Goal: Complete application form: Complete application form

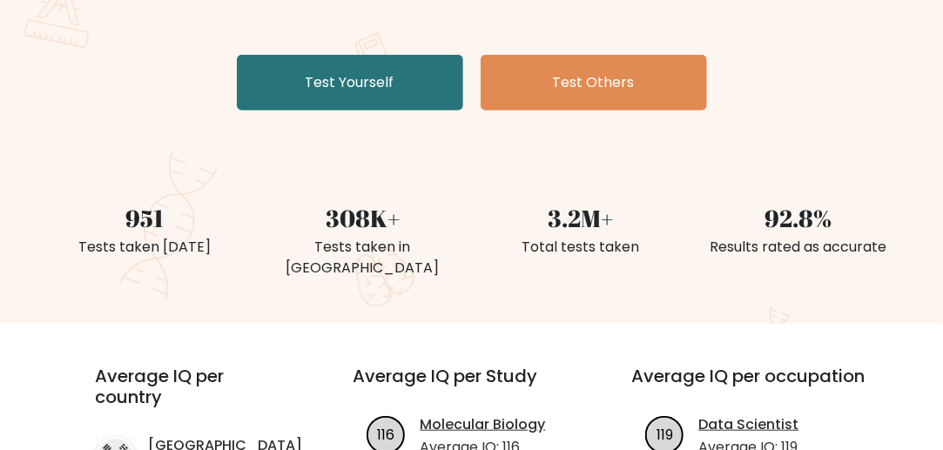
scroll to position [308, 0]
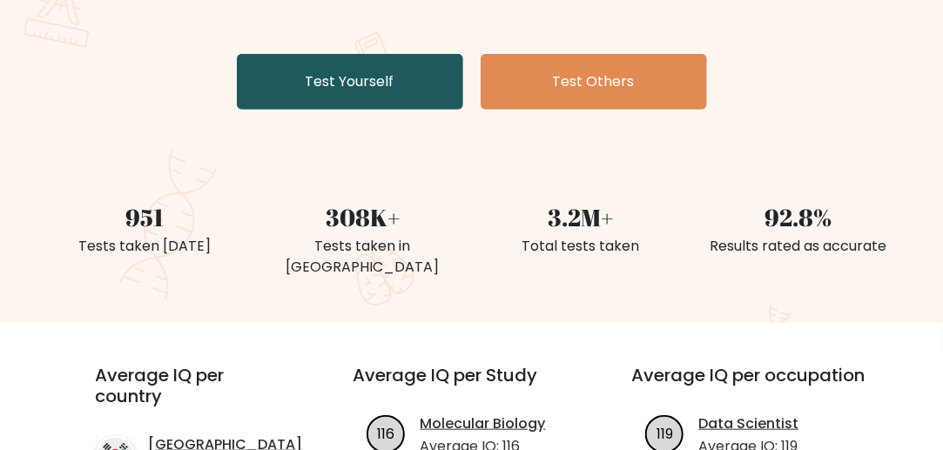
click at [387, 82] on link "Test Yourself" at bounding box center [350, 82] width 226 height 56
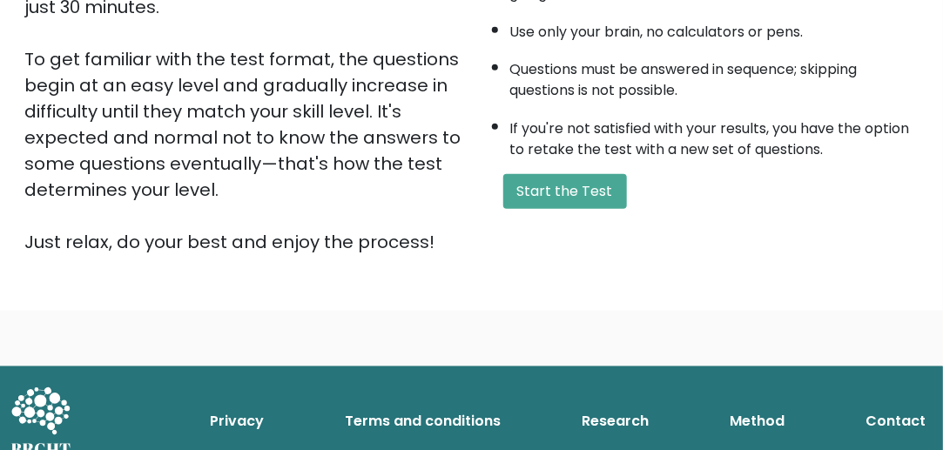
scroll to position [425, 0]
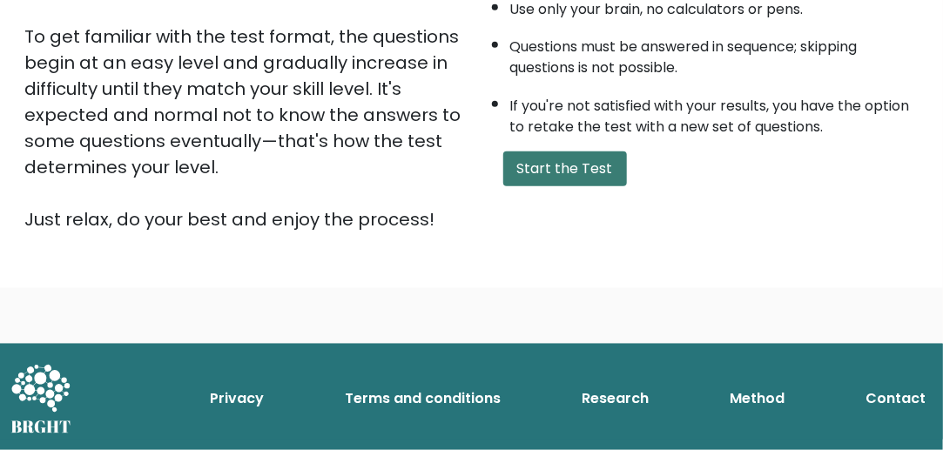
click at [514, 172] on button "Start the Test" at bounding box center [565, 168] width 124 height 35
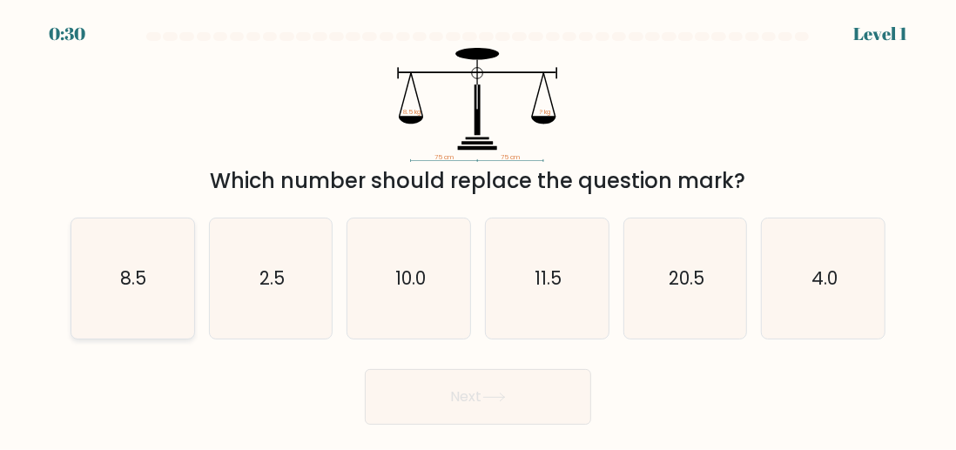
click at [168, 254] on icon "8.5" at bounding box center [132, 278] width 120 height 120
click at [478, 230] on input "a. 8.5" at bounding box center [478, 227] width 1 height 4
radio input "true"
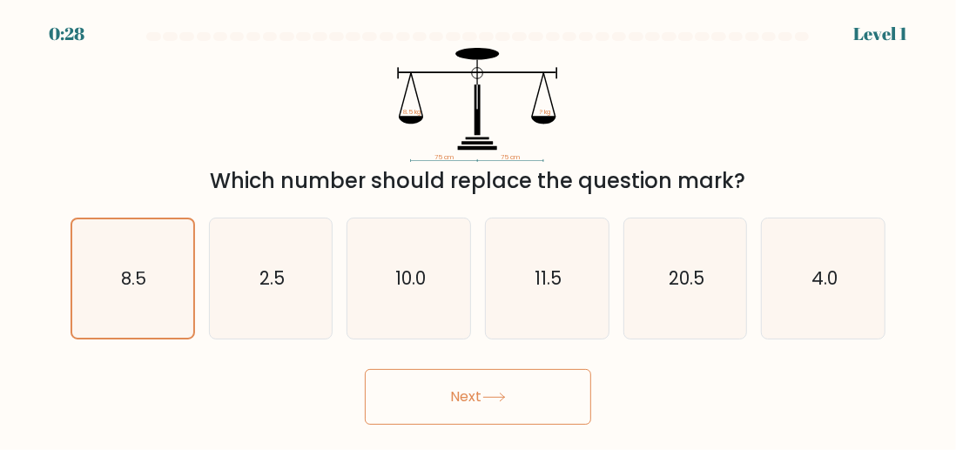
click at [368, 393] on button "Next" at bounding box center [478, 397] width 226 height 56
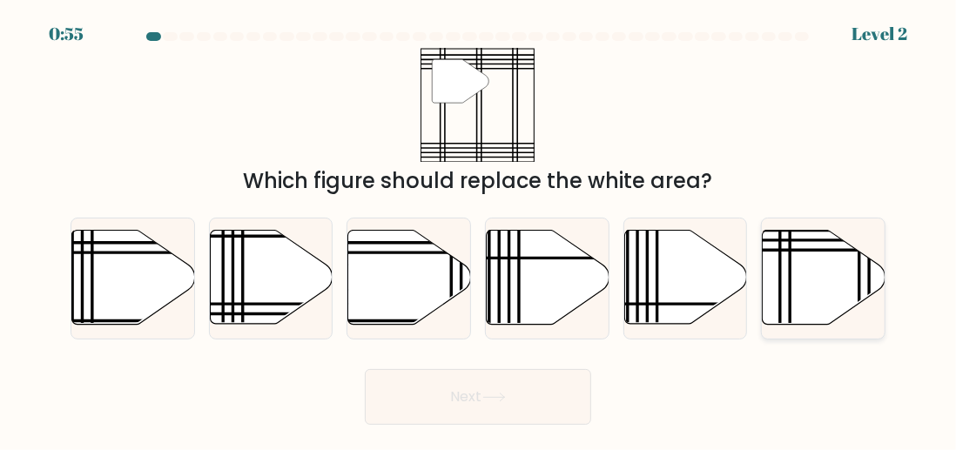
click at [802, 283] on icon at bounding box center [823, 278] width 123 height 94
click at [479, 230] on input "f." at bounding box center [478, 227] width 1 height 4
radio input "true"
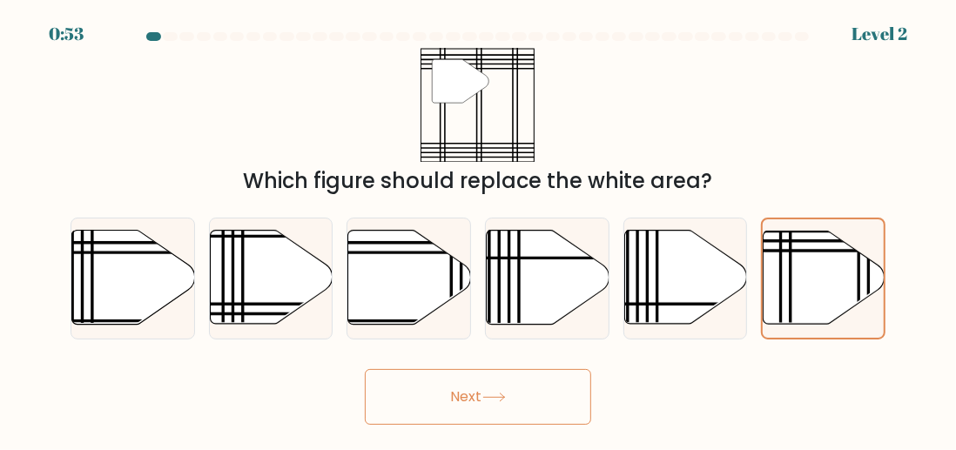
click at [495, 400] on icon at bounding box center [494, 398] width 24 height 10
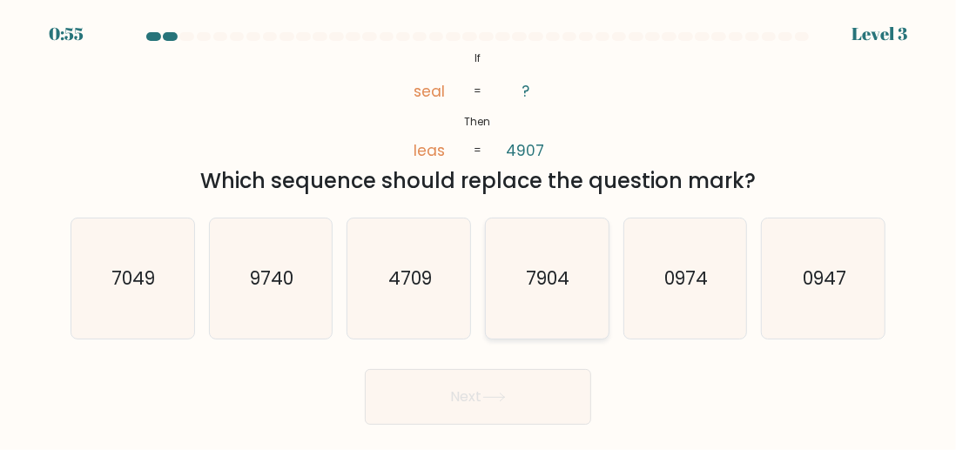
click at [559, 285] on text "7904" at bounding box center [549, 277] width 44 height 25
click at [479, 230] on input "d. 7904" at bounding box center [478, 227] width 1 height 4
radio input "true"
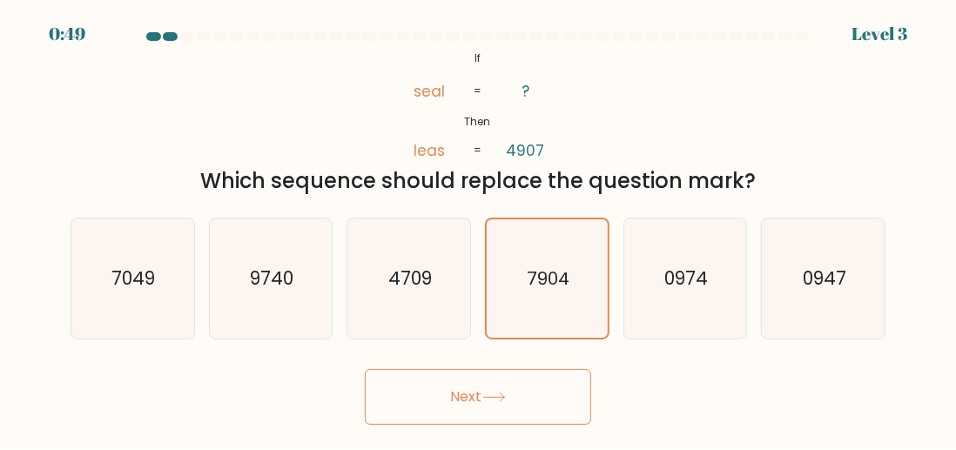
click at [506, 394] on icon at bounding box center [494, 398] width 24 height 10
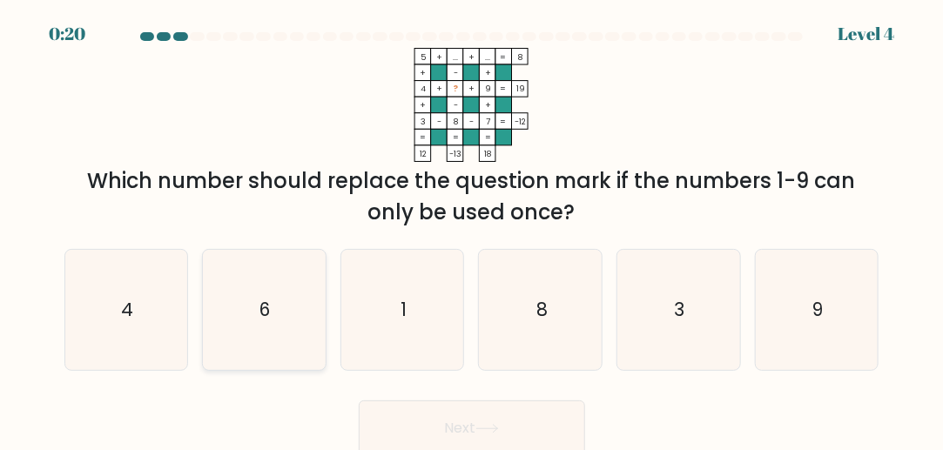
click at [281, 310] on icon "6" at bounding box center [264, 310] width 120 height 120
click at [472, 230] on input "b. 6" at bounding box center [472, 227] width 1 height 4
radio input "true"
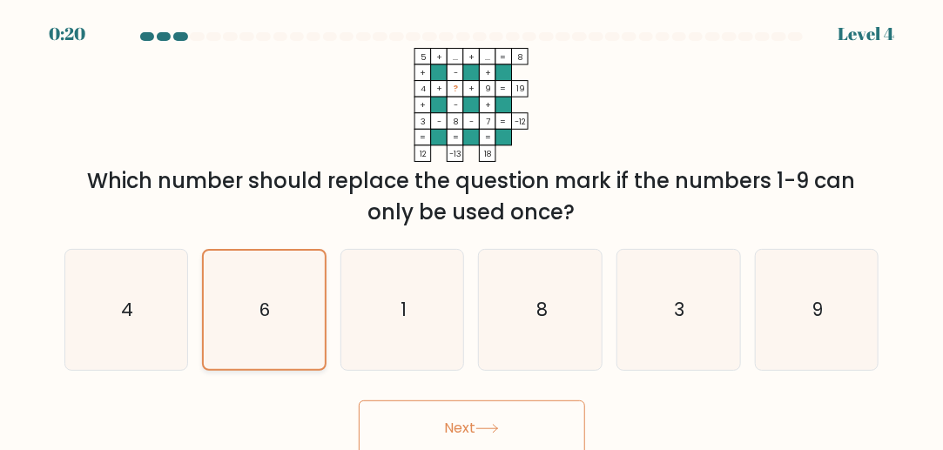
scroll to position [4, 0]
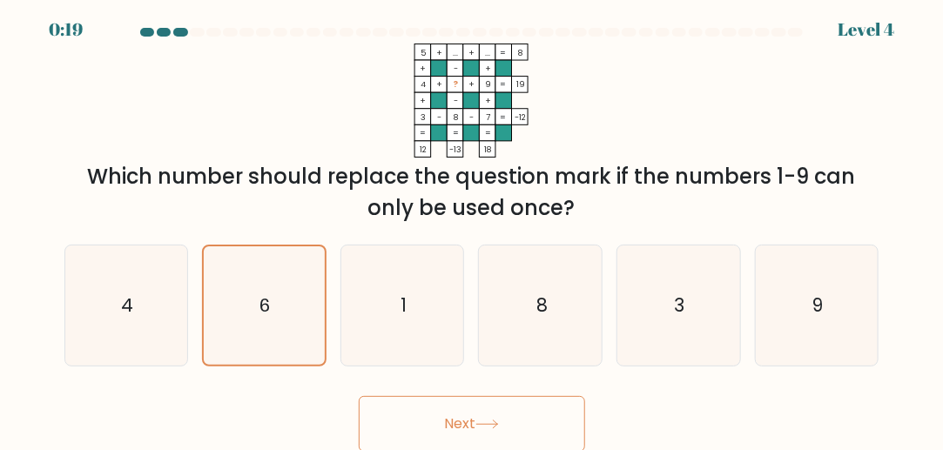
click at [421, 435] on button "Next" at bounding box center [472, 424] width 226 height 56
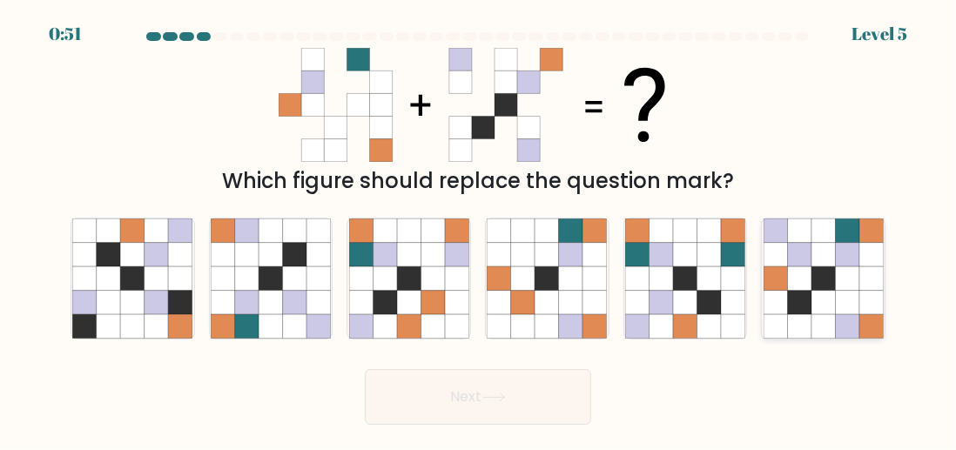
click at [828, 264] on icon at bounding box center [823, 254] width 24 height 24
click at [479, 230] on input "f." at bounding box center [478, 227] width 1 height 4
radio input "true"
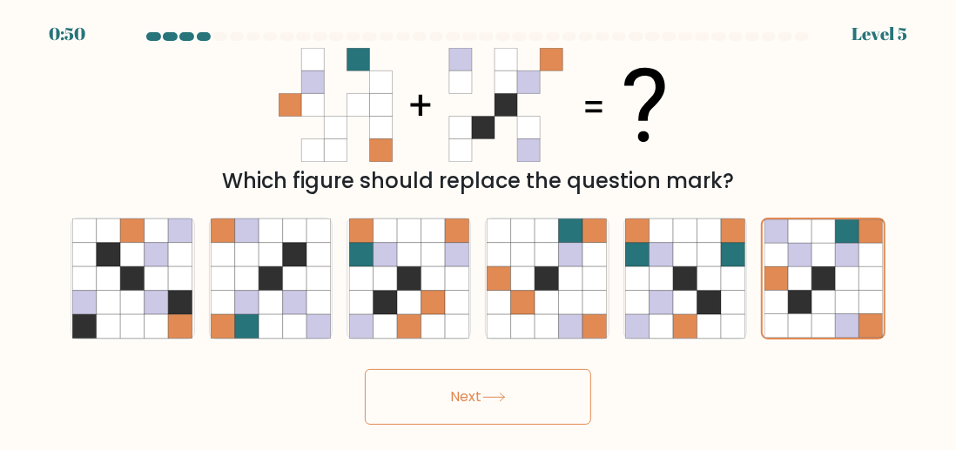
click at [549, 394] on button "Next" at bounding box center [478, 397] width 226 height 56
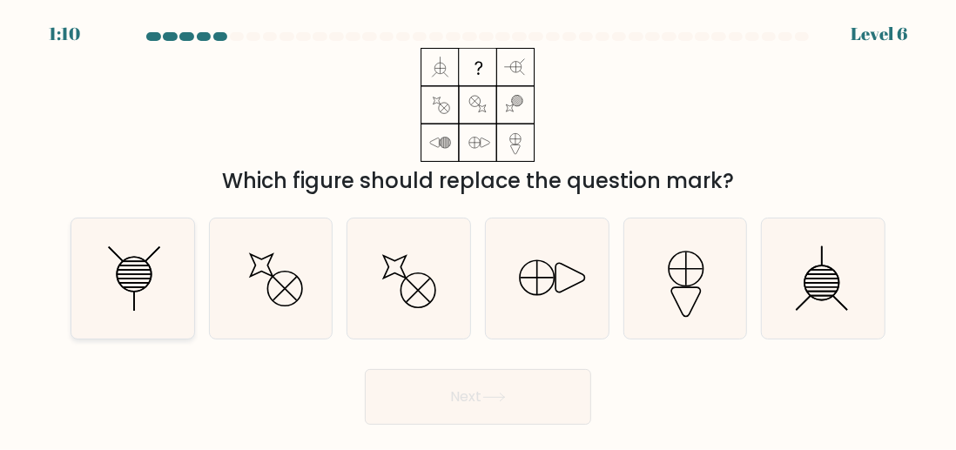
click at [150, 267] on icon at bounding box center [132, 278] width 120 height 120
click at [478, 230] on input "a." at bounding box center [478, 227] width 1 height 4
radio input "true"
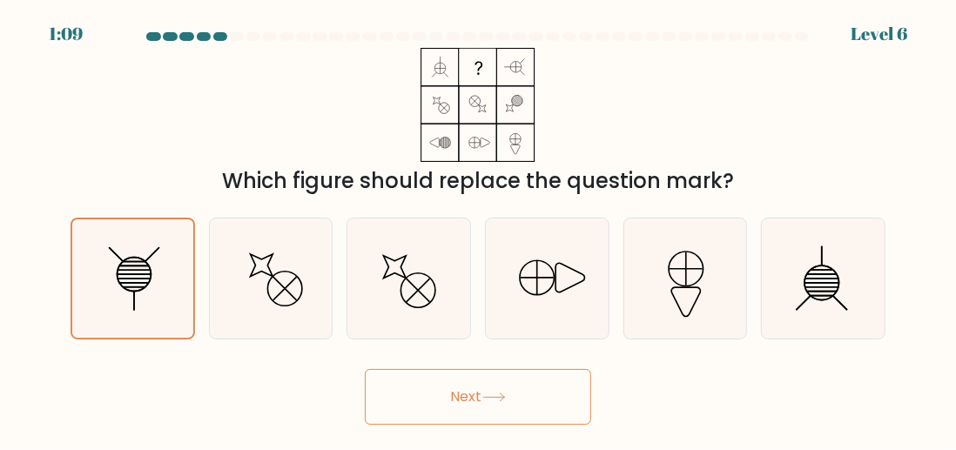
click at [473, 404] on button "Next" at bounding box center [478, 397] width 226 height 56
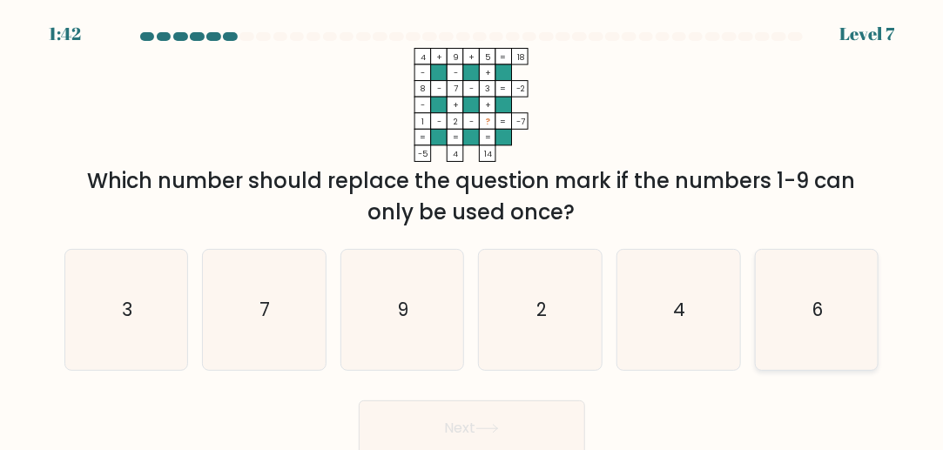
click at [807, 312] on icon "6" at bounding box center [816, 310] width 120 height 120
click at [473, 230] on input "f. 6" at bounding box center [472, 227] width 1 height 4
radio input "true"
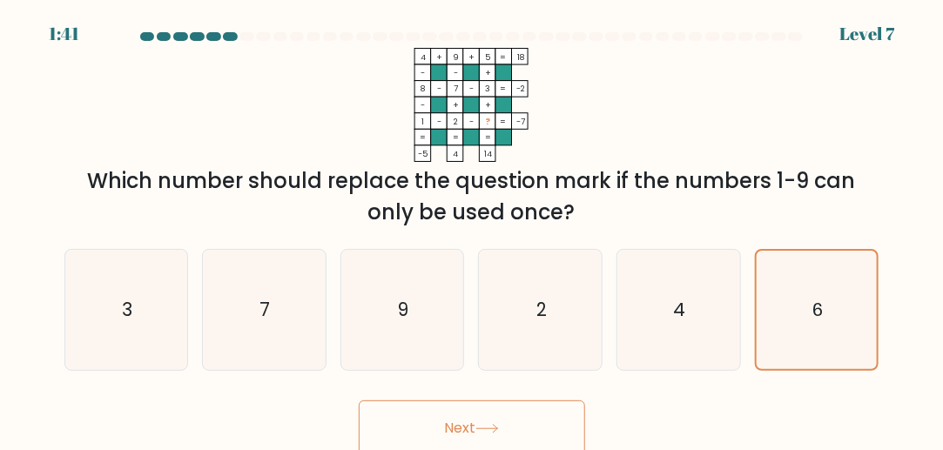
click at [477, 414] on button "Next" at bounding box center [472, 428] width 226 height 56
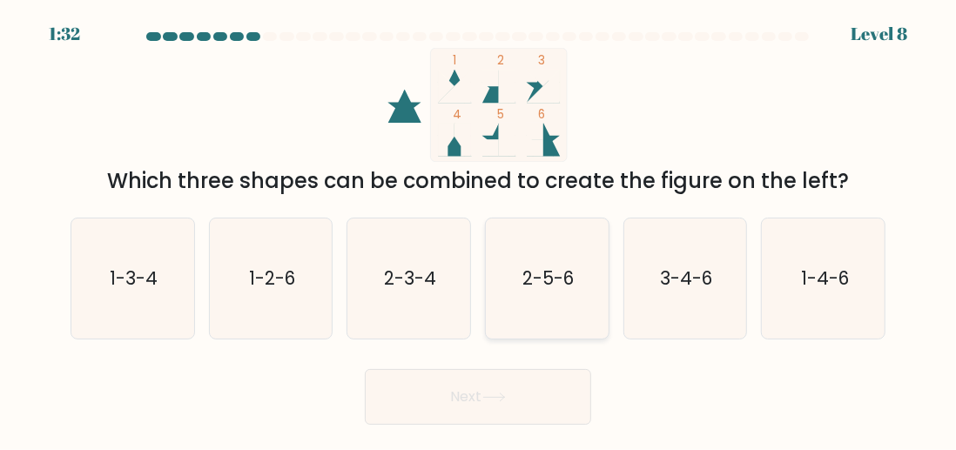
click at [584, 288] on icon "2-5-6" at bounding box center [547, 278] width 120 height 120
click at [479, 230] on input "d. 2-5-6" at bounding box center [478, 227] width 1 height 4
radio input "true"
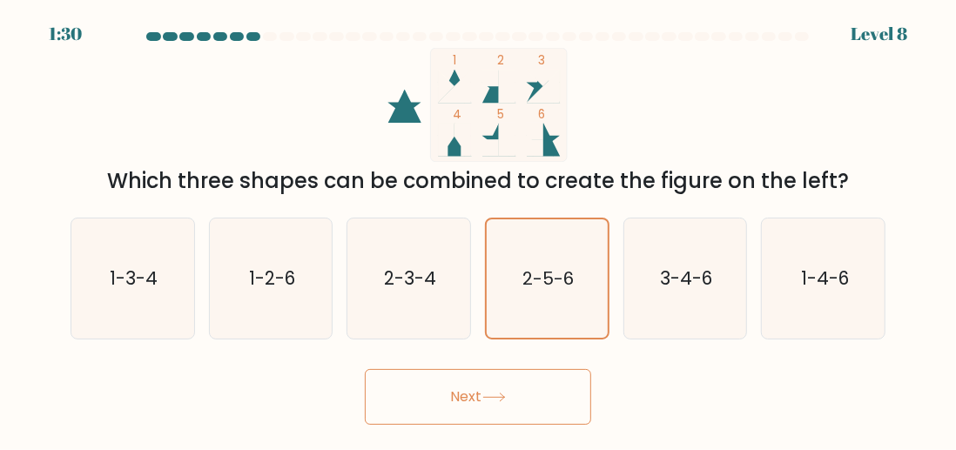
click at [504, 397] on icon at bounding box center [493, 397] width 21 height 8
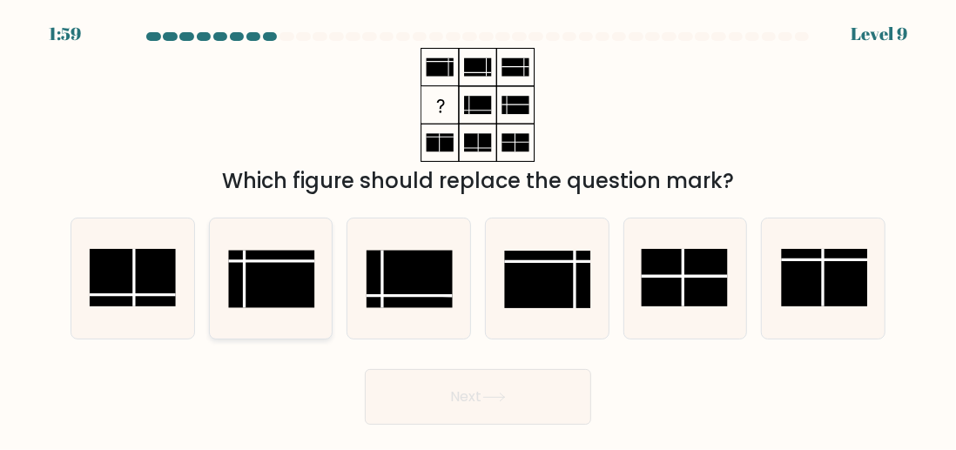
click at [290, 269] on rect at bounding box center [272, 278] width 86 height 57
click at [478, 230] on input "b." at bounding box center [478, 227] width 1 height 4
radio input "true"
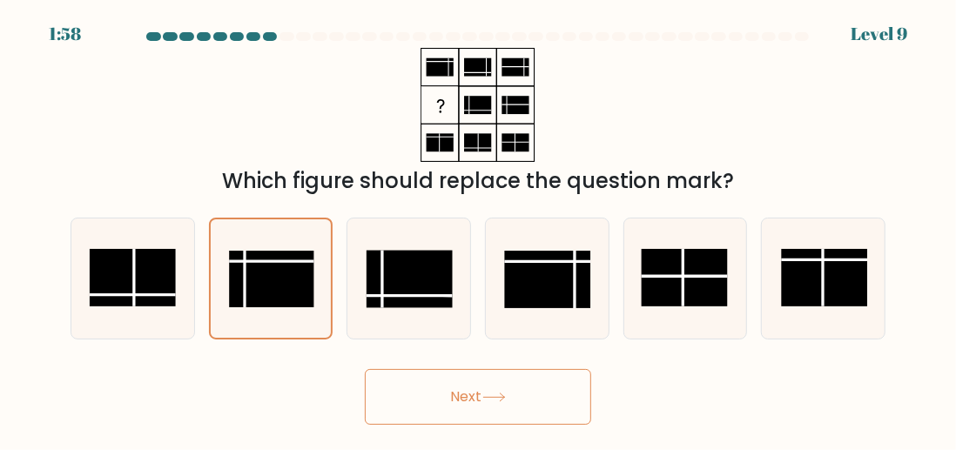
click at [425, 400] on button "Next" at bounding box center [478, 397] width 226 height 56
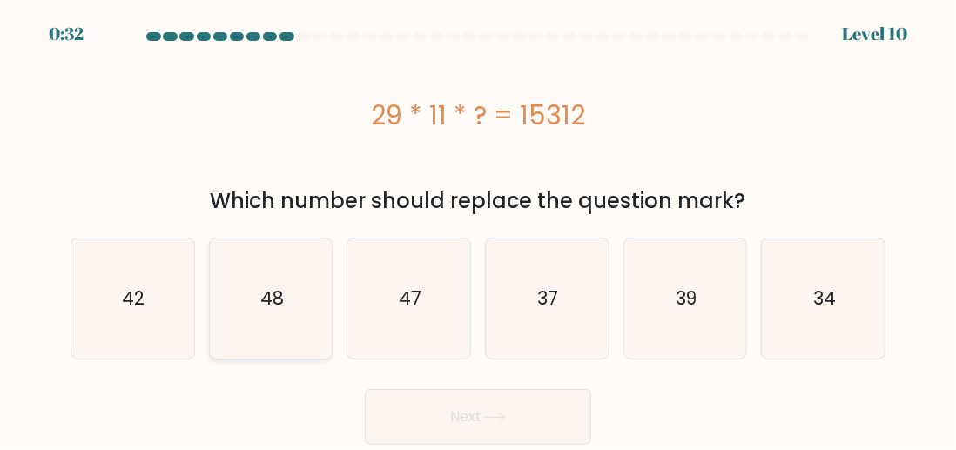
click at [298, 293] on icon "48" at bounding box center [271, 298] width 120 height 120
click at [478, 230] on input "b. 48" at bounding box center [478, 227] width 1 height 4
radio input "true"
click at [461, 408] on button "Next" at bounding box center [478, 417] width 226 height 56
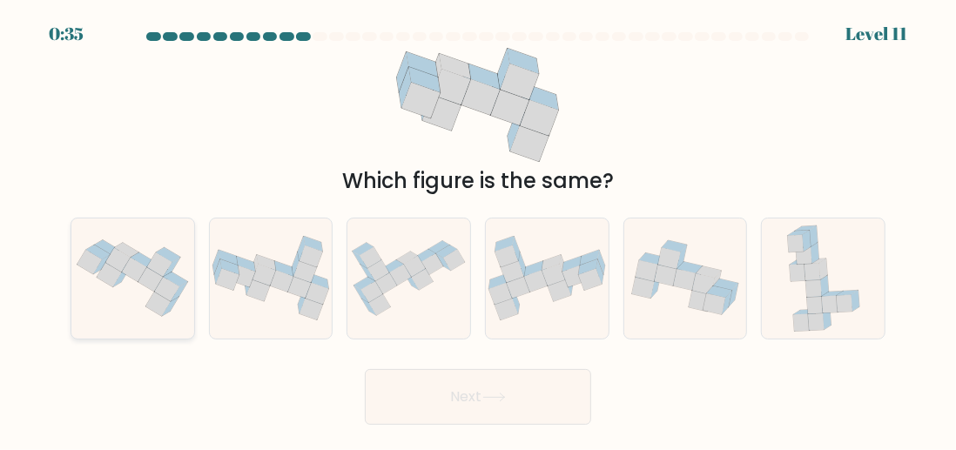
click at [97, 287] on icon at bounding box center [132, 277] width 123 height 91
click at [478, 230] on input "a." at bounding box center [478, 227] width 1 height 4
radio input "true"
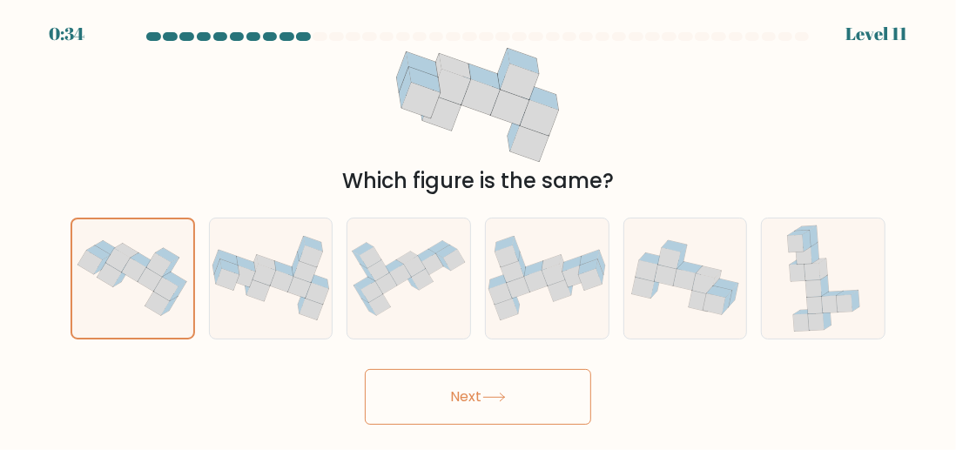
click at [430, 391] on button "Next" at bounding box center [478, 397] width 226 height 56
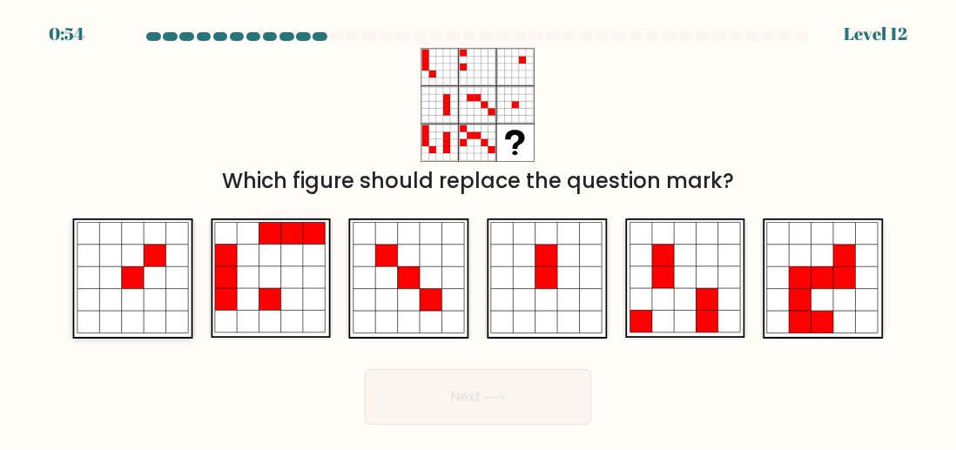
click at [174, 238] on icon at bounding box center [177, 233] width 22 height 22
click at [478, 230] on input "a." at bounding box center [478, 227] width 1 height 4
radio input "true"
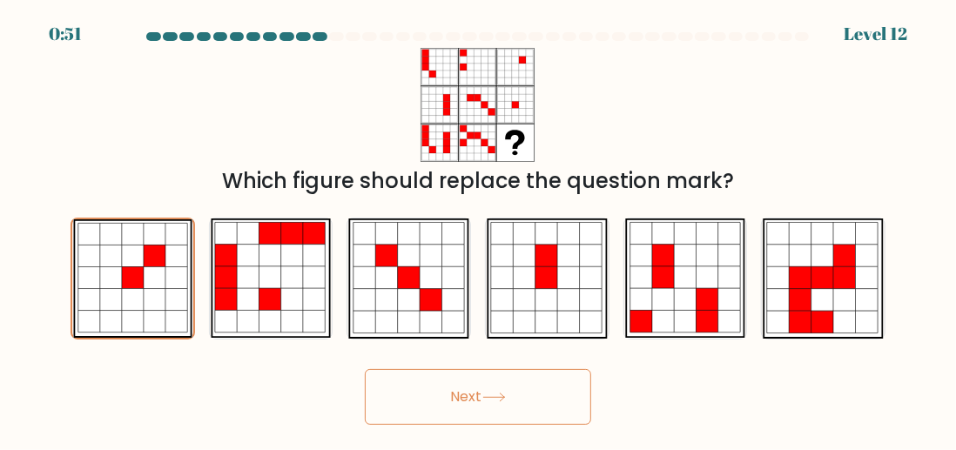
click at [446, 393] on button "Next" at bounding box center [478, 397] width 226 height 56
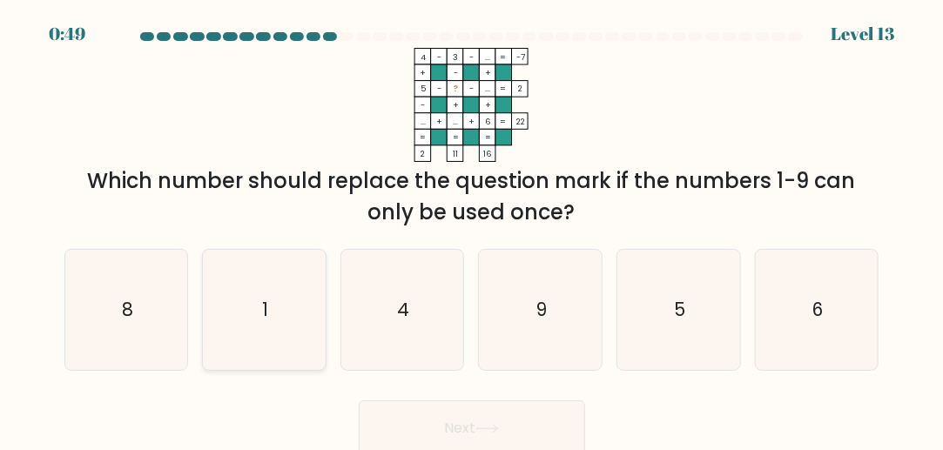
click at [265, 279] on icon "1" at bounding box center [264, 310] width 120 height 120
click at [472, 230] on input "b. 1" at bounding box center [472, 227] width 1 height 4
radio input "true"
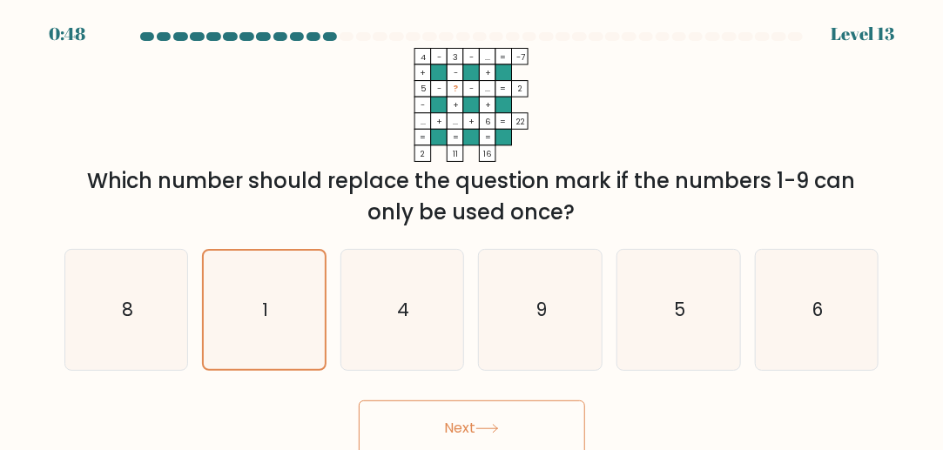
click at [436, 428] on button "Next" at bounding box center [472, 428] width 226 height 56
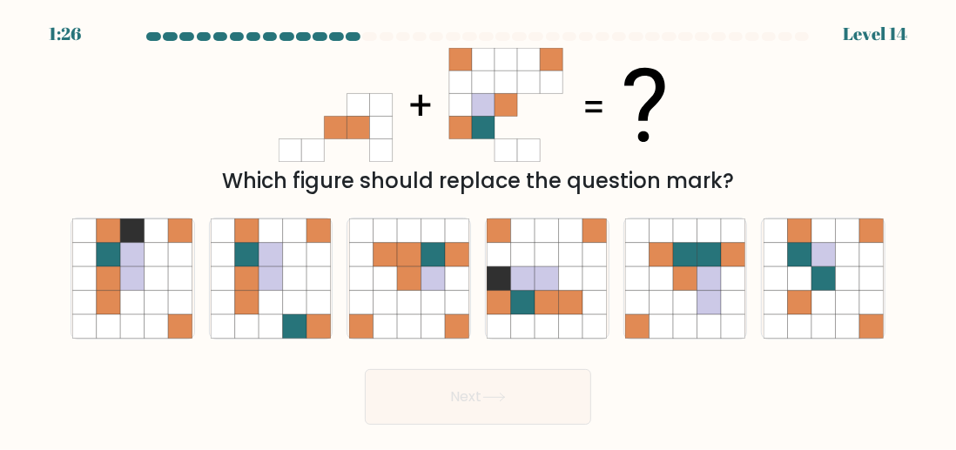
click at [337, 36] on div at bounding box center [336, 36] width 15 height 9
click at [376, 283] on icon at bounding box center [385, 278] width 24 height 24
click at [478, 230] on input "c." at bounding box center [478, 227] width 1 height 4
radio input "true"
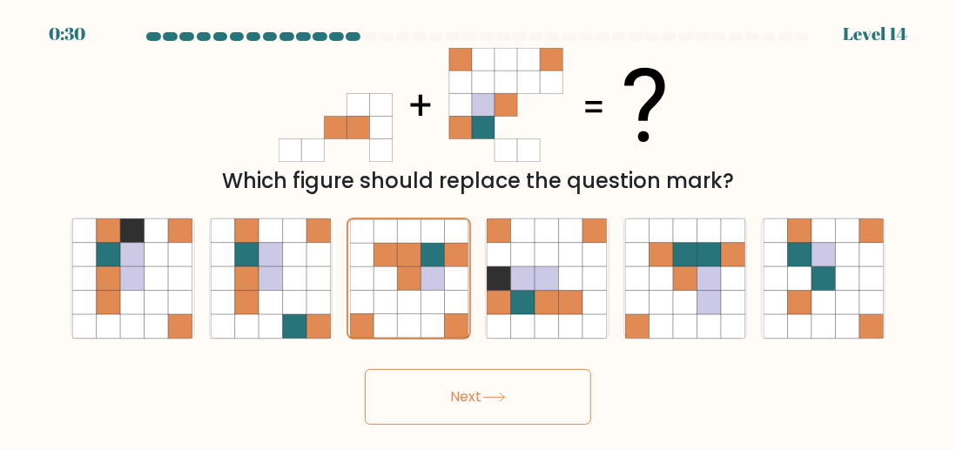
click at [432, 379] on button "Next" at bounding box center [478, 397] width 226 height 56
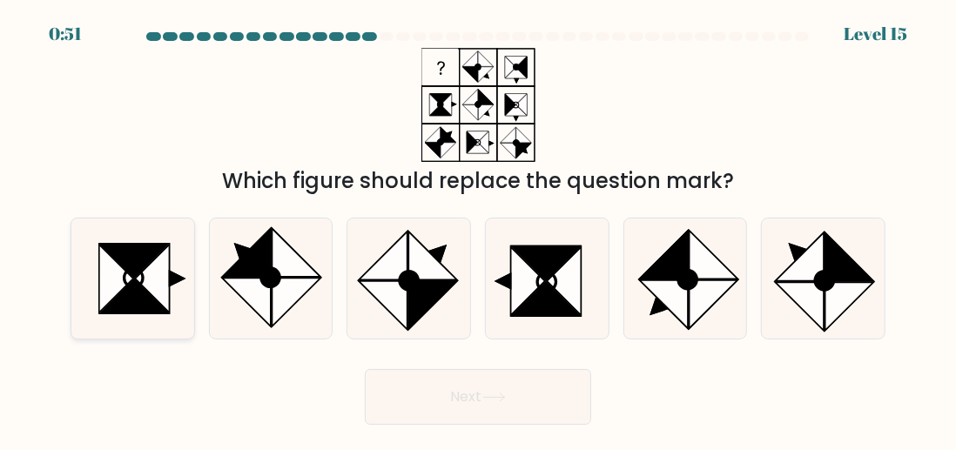
click at [139, 265] on icon at bounding box center [134, 260] width 68 height 34
click at [478, 230] on input "a." at bounding box center [478, 227] width 1 height 4
radio input "true"
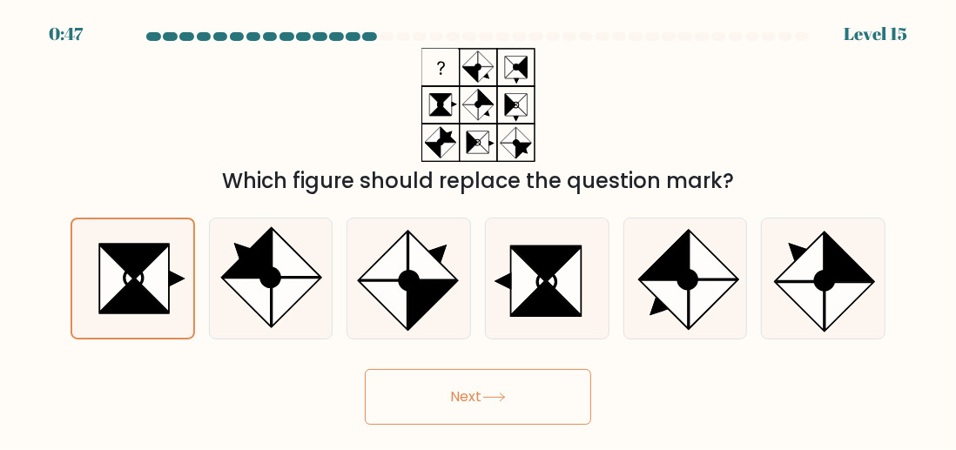
click at [422, 396] on button "Next" at bounding box center [478, 397] width 226 height 56
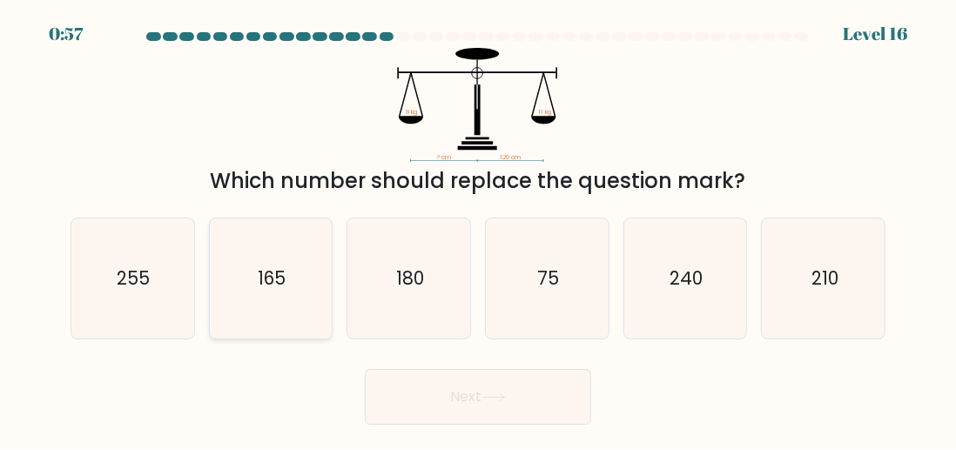
click at [279, 271] on text "165" at bounding box center [272, 277] width 28 height 25
click at [478, 230] on input "b. 165" at bounding box center [478, 227] width 1 height 4
radio input "true"
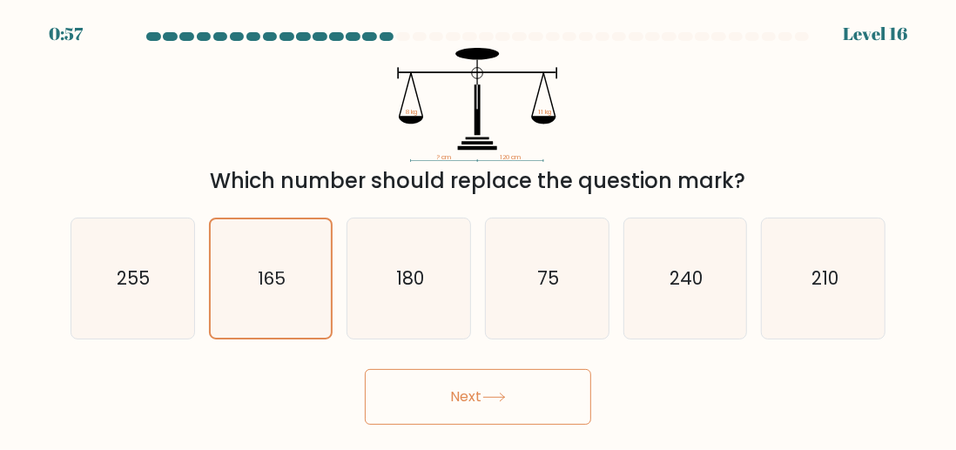
click at [426, 404] on button "Next" at bounding box center [478, 397] width 226 height 56
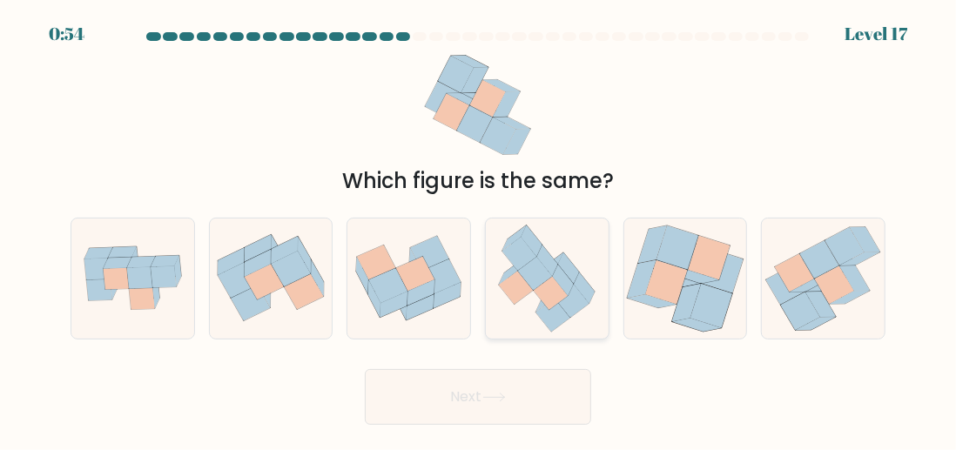
click at [537, 286] on icon at bounding box center [535, 273] width 35 height 34
click at [479, 230] on input "d." at bounding box center [478, 227] width 1 height 4
radio input "true"
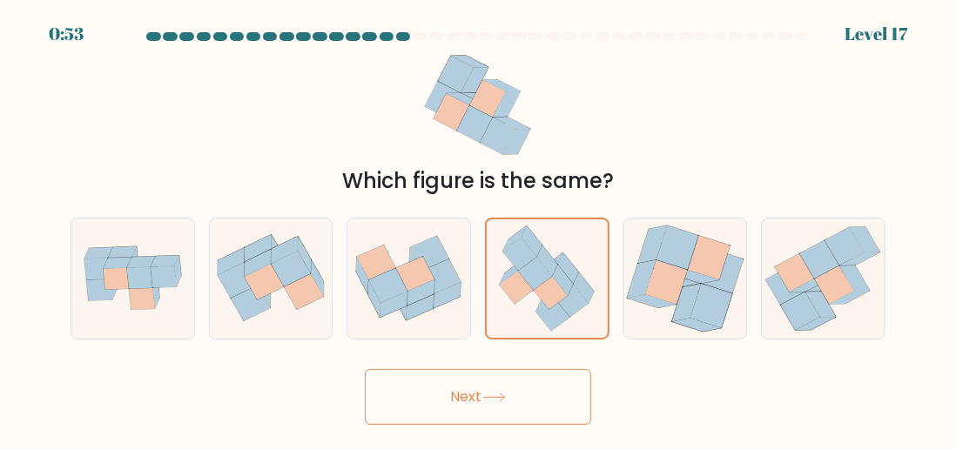
click at [521, 382] on button "Next" at bounding box center [478, 397] width 226 height 56
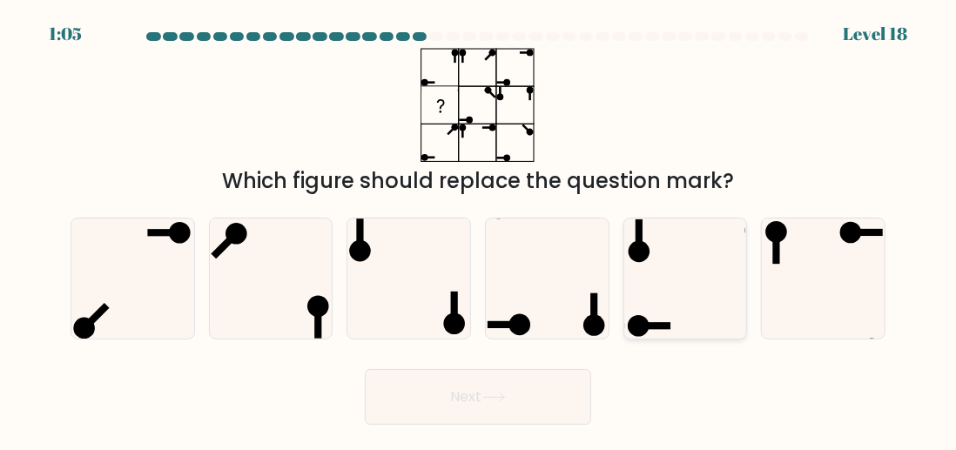
click at [641, 312] on icon at bounding box center [685, 278] width 120 height 120
click at [479, 230] on input "e." at bounding box center [478, 227] width 1 height 4
radio input "true"
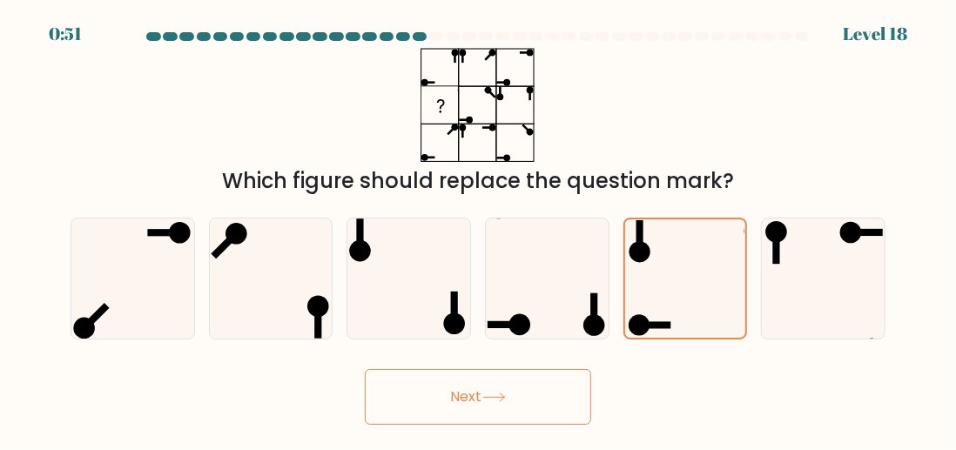
click at [528, 400] on button "Next" at bounding box center [478, 397] width 226 height 56
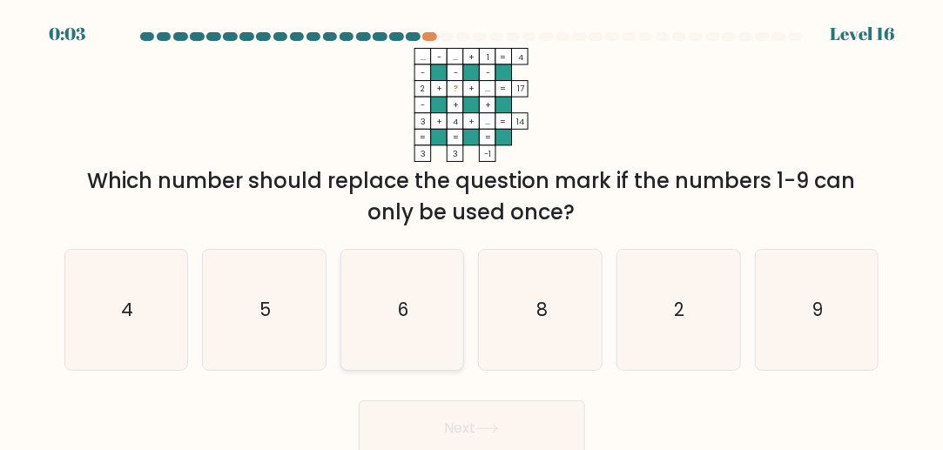
click at [396, 295] on icon "6" at bounding box center [402, 310] width 120 height 120
click at [472, 230] on input "c. 6" at bounding box center [472, 227] width 1 height 4
radio input "true"
click at [446, 428] on button "Next" at bounding box center [472, 428] width 226 height 56
click at [463, 427] on button "Next" at bounding box center [472, 428] width 226 height 56
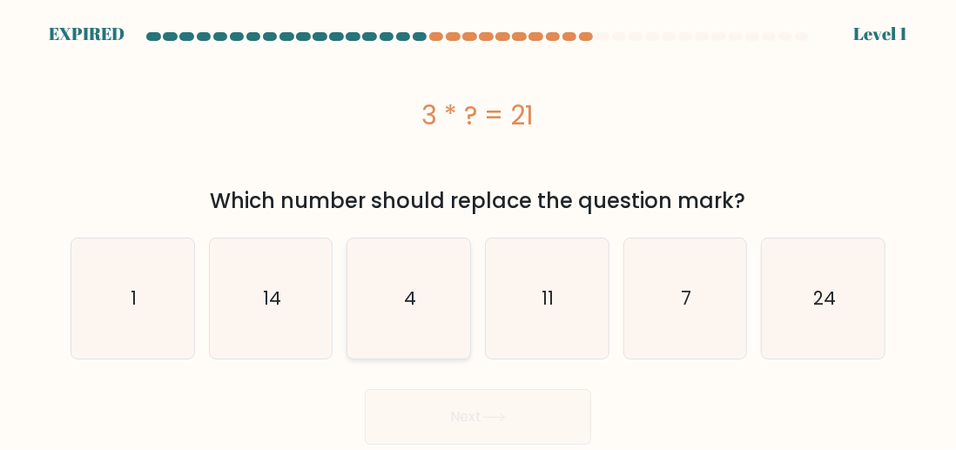
click at [437, 240] on icon "4" at bounding box center [409, 298] width 120 height 120
click at [478, 230] on input "c. 4" at bounding box center [478, 227] width 1 height 4
radio input "true"
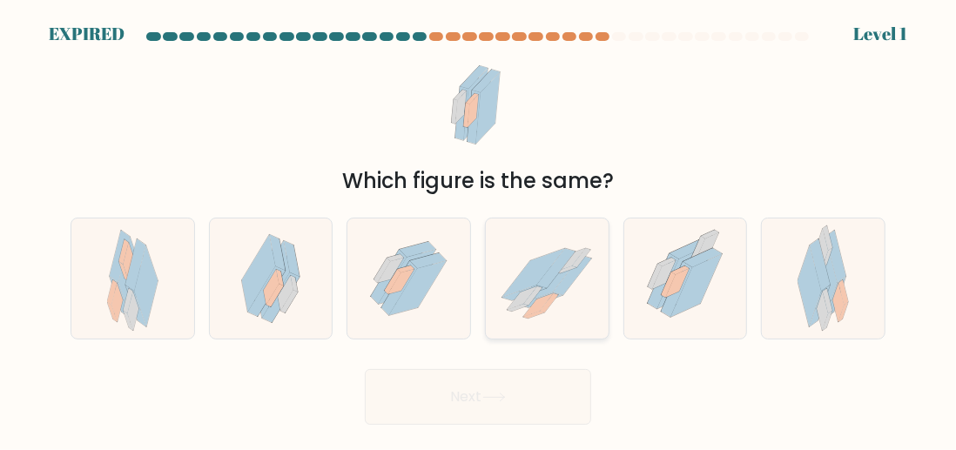
click at [495, 296] on icon at bounding box center [547, 278] width 123 height 101
click at [479, 230] on input "d." at bounding box center [478, 227] width 1 height 4
radio input "true"
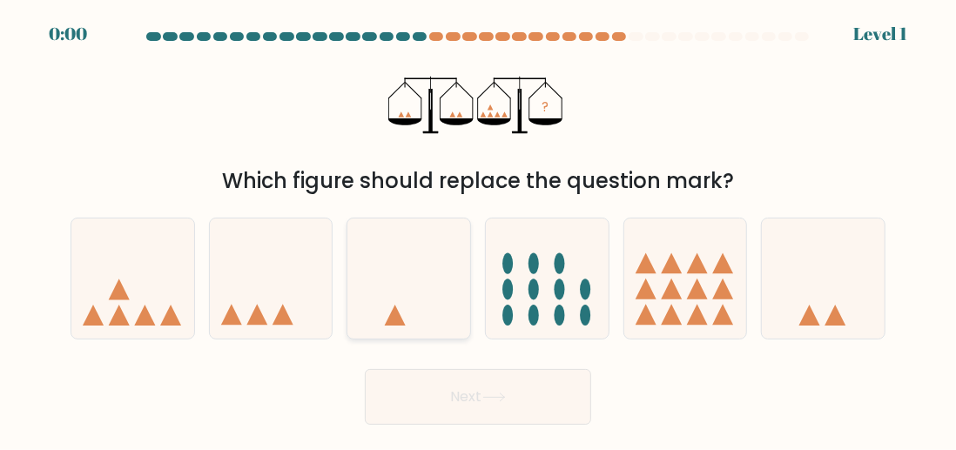
click at [421, 299] on icon at bounding box center [408, 278] width 123 height 102
click at [478, 230] on input "c." at bounding box center [478, 227] width 1 height 4
radio input "true"
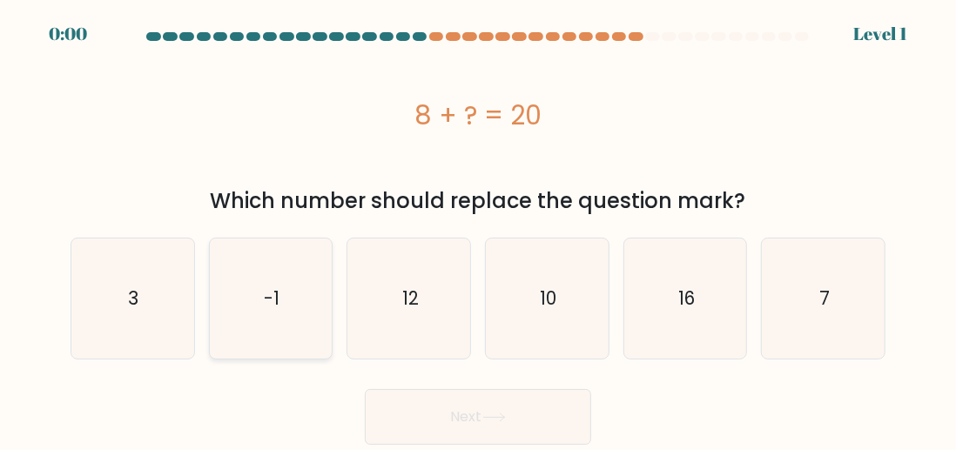
click at [314, 299] on icon "-1" at bounding box center [271, 298] width 120 height 120
click at [478, 230] on input "b. -1" at bounding box center [478, 227] width 1 height 4
radio input "true"
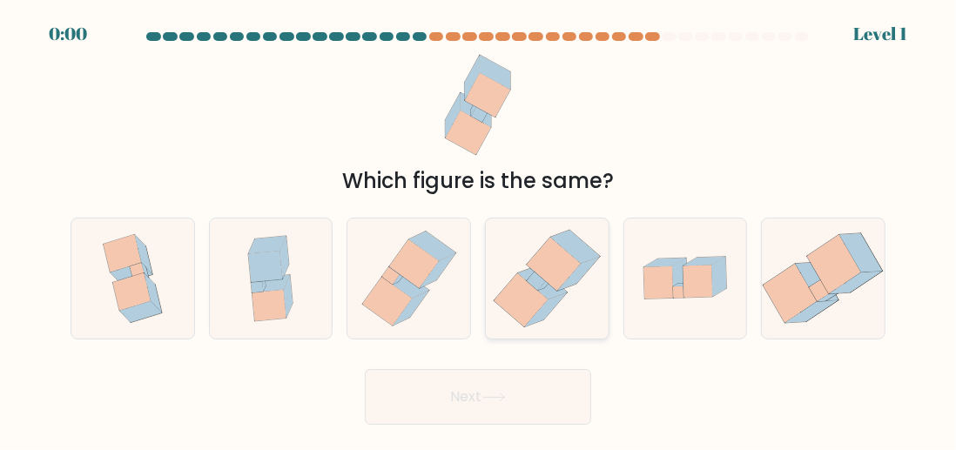
click at [500, 288] on icon at bounding box center [547, 278] width 118 height 120
click at [479, 230] on input "d." at bounding box center [478, 227] width 1 height 4
radio input "true"
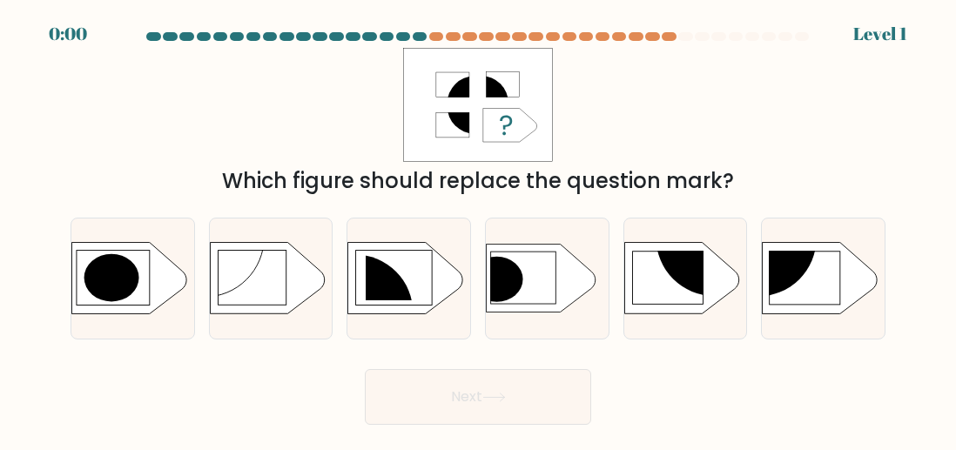
click at [366, 314] on circle at bounding box center [355, 312] width 117 height 117
click at [478, 230] on input "c." at bounding box center [478, 227] width 1 height 4
radio input "true"
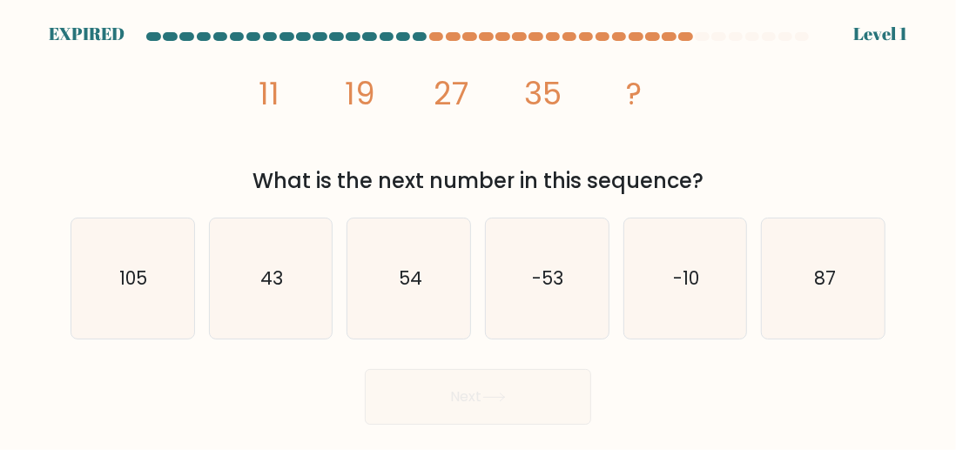
click at [648, 285] on icon "-10" at bounding box center [685, 278] width 120 height 120
click at [479, 230] on input "e. -10" at bounding box center [478, 227] width 1 height 4
radio input "true"
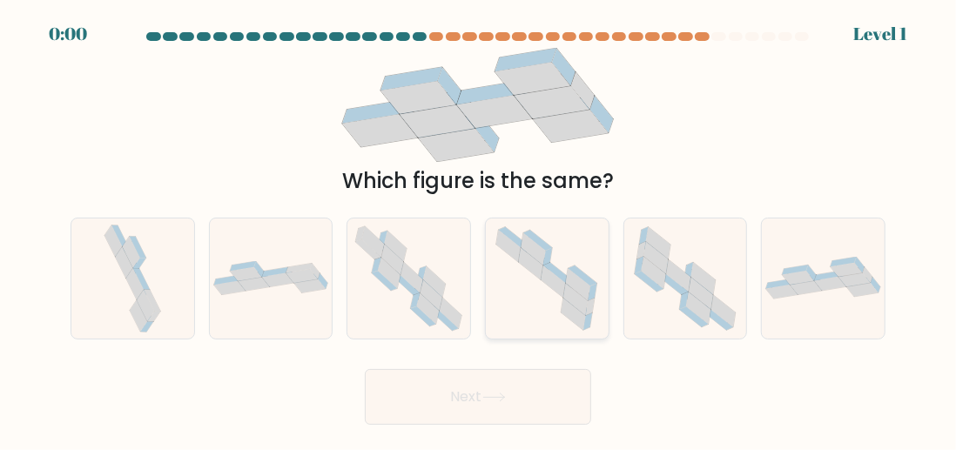
click at [537, 306] on icon at bounding box center [547, 278] width 120 height 120
click at [479, 230] on input "d." at bounding box center [478, 227] width 1 height 4
radio input "true"
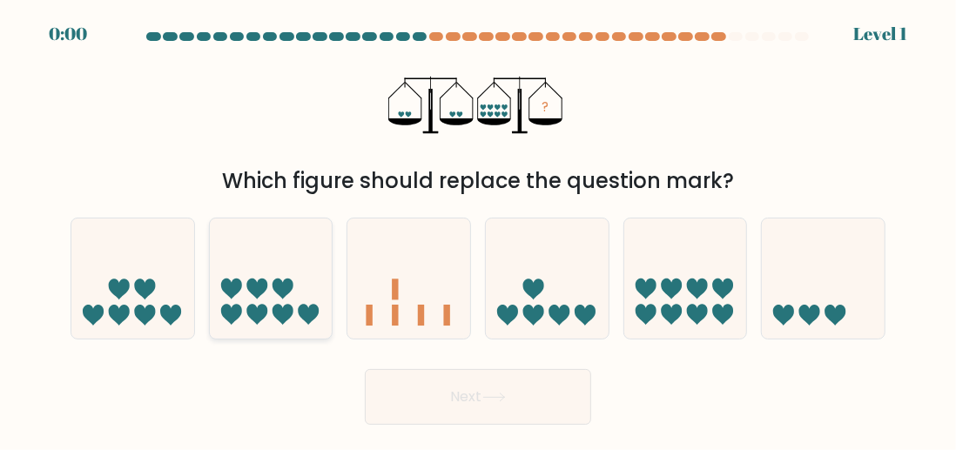
click at [210, 290] on icon at bounding box center [271, 278] width 123 height 102
click at [478, 230] on input "b." at bounding box center [478, 227] width 1 height 4
radio input "true"
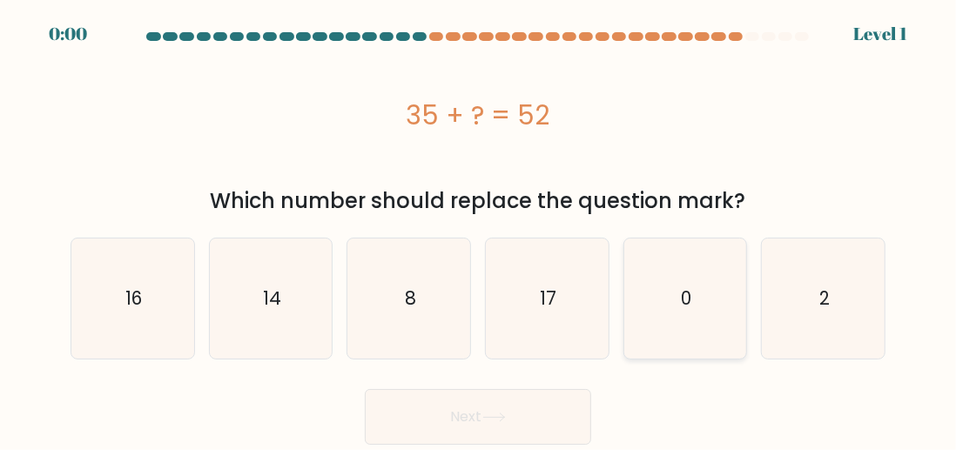
click at [693, 255] on icon "0" at bounding box center [685, 298] width 120 height 120
click at [479, 230] on input "e. 0" at bounding box center [478, 227] width 1 height 4
radio input "true"
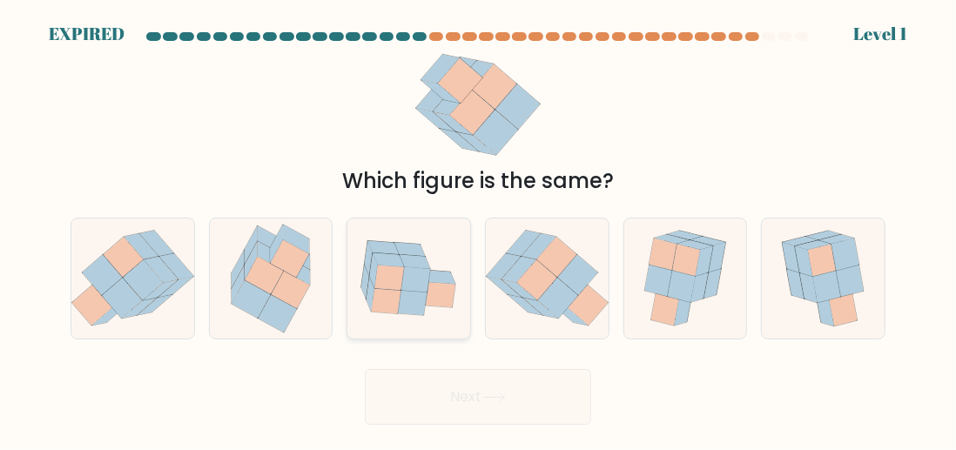
click at [411, 294] on icon at bounding box center [413, 302] width 30 height 25
click at [478, 230] on input "c." at bounding box center [478, 227] width 1 height 4
radio input "true"
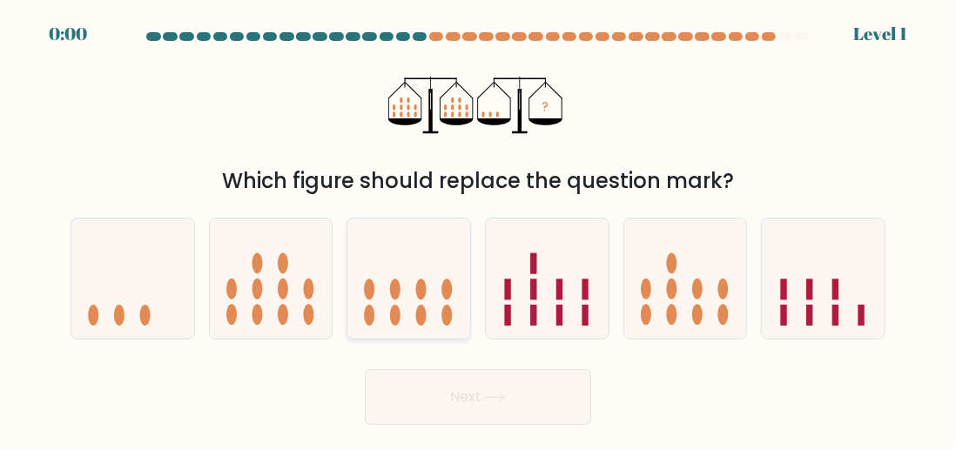
click at [412, 295] on icon at bounding box center [408, 278] width 123 height 102
click at [478, 230] on input "c." at bounding box center [478, 227] width 1 height 4
radio input "true"
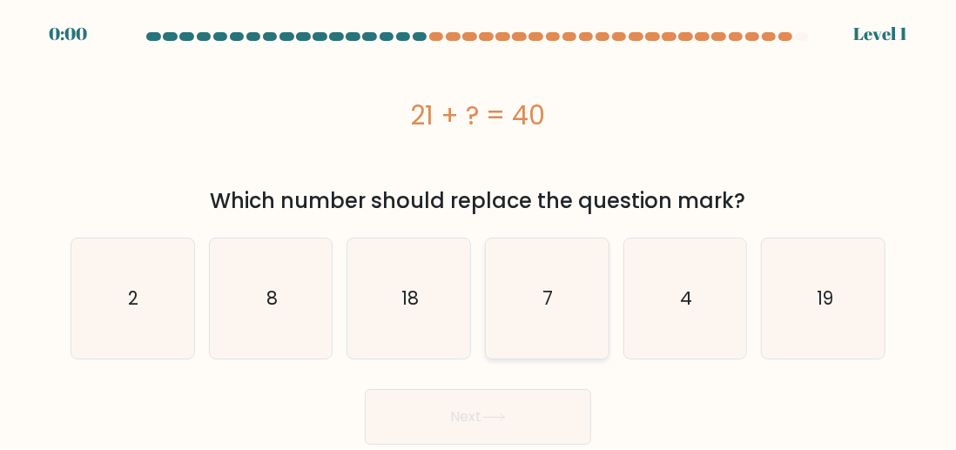
click at [510, 247] on icon "7" at bounding box center [547, 298] width 120 height 120
click at [479, 230] on input "d. 7" at bounding box center [478, 227] width 1 height 4
radio input "true"
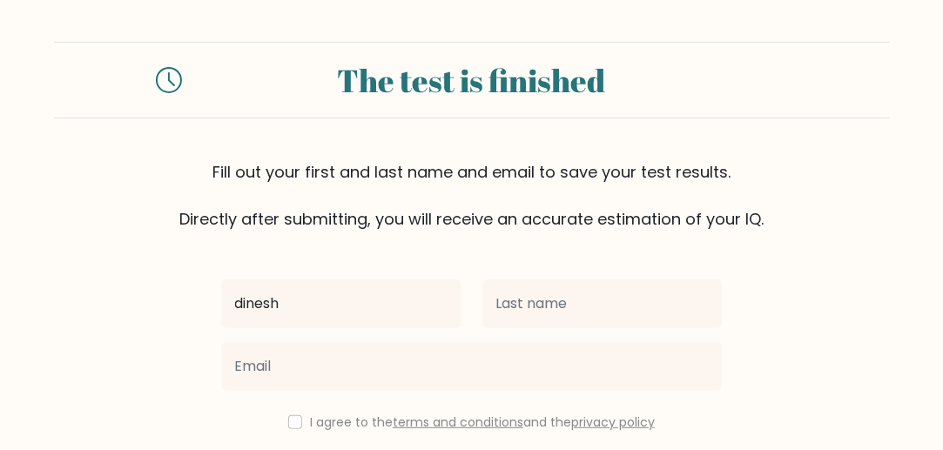
type input "dinesh"
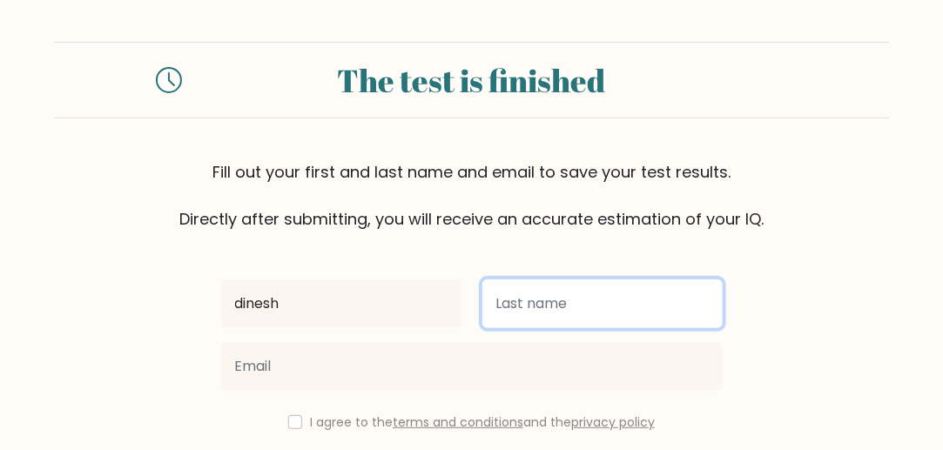
click at [484, 300] on input "text" at bounding box center [602, 303] width 240 height 49
type input "avala"
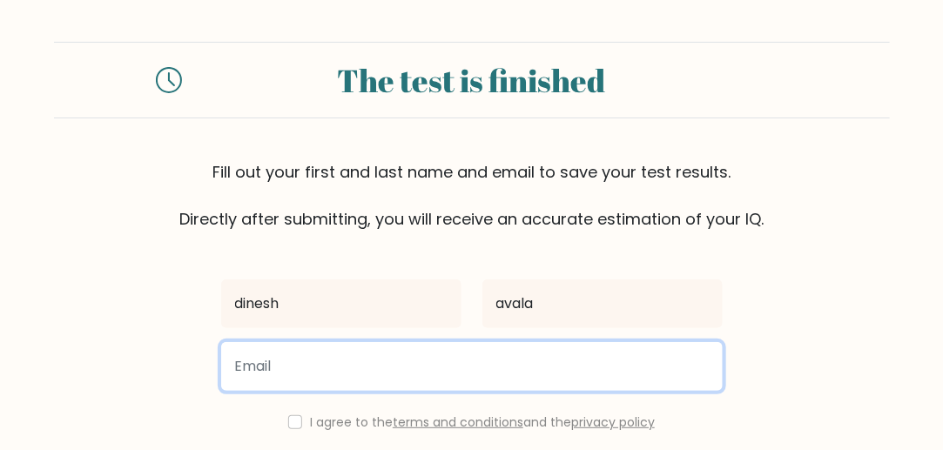
click at [387, 377] on input "email" at bounding box center [471, 366] width 501 height 49
type input "[EMAIL_ADDRESS][DOMAIN_NAME]"
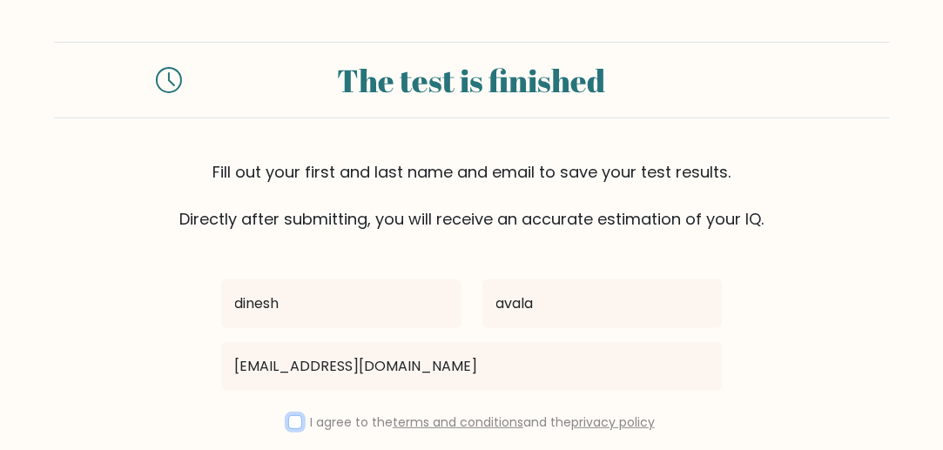
click at [291, 423] on input "checkbox" at bounding box center [295, 422] width 14 height 14
checkbox input "true"
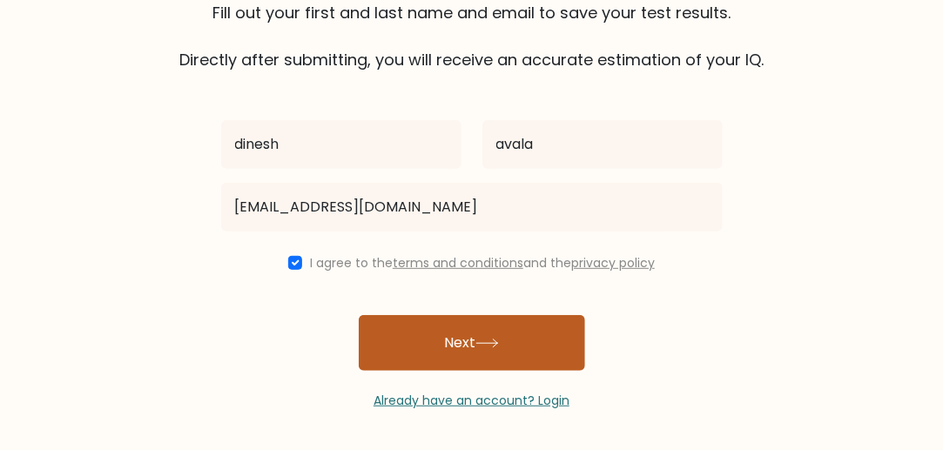
click at [459, 363] on button "Next" at bounding box center [472, 343] width 226 height 56
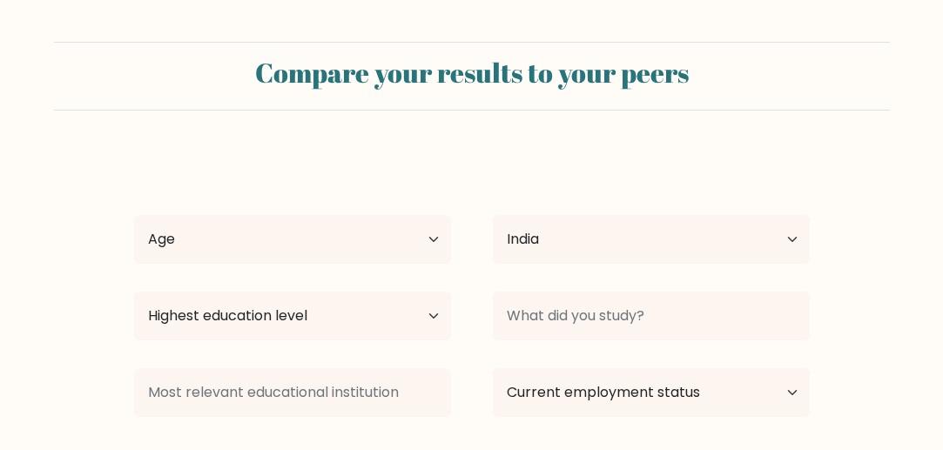
select select "IN"
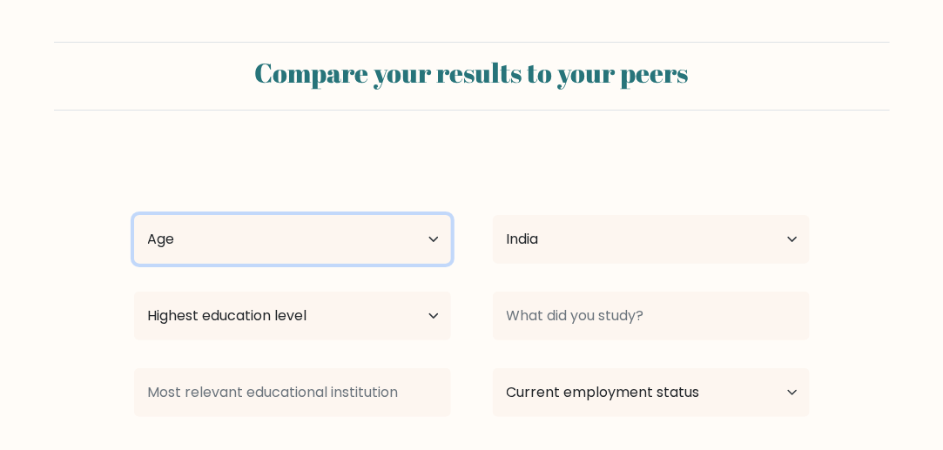
click at [329, 255] on select "Age Under 18 years old 18-24 years old 25-34 years old 35-44 years old 45-54 ye…" at bounding box center [292, 239] width 317 height 49
select select "min_18"
click at [134, 215] on select "Age Under 18 years old 18-24 years old 25-34 years old 35-44 years old 45-54 ye…" at bounding box center [292, 239] width 317 height 49
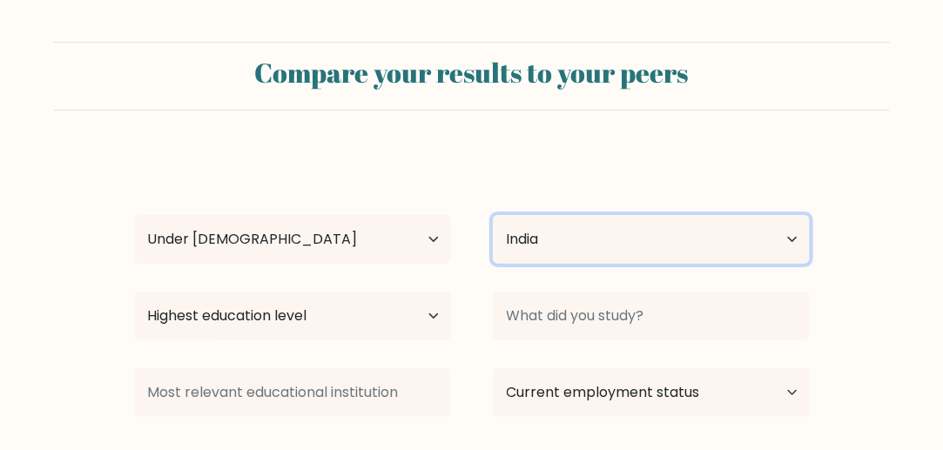
click at [623, 224] on select "Country Afghanistan Albania Algeria American Samoa Andorra Angola Anguilla Anta…" at bounding box center [651, 239] width 317 height 49
click at [585, 241] on select "Country Afghanistan Albania Algeria American Samoa Andorra Angola Anguilla Anta…" at bounding box center [651, 239] width 317 height 49
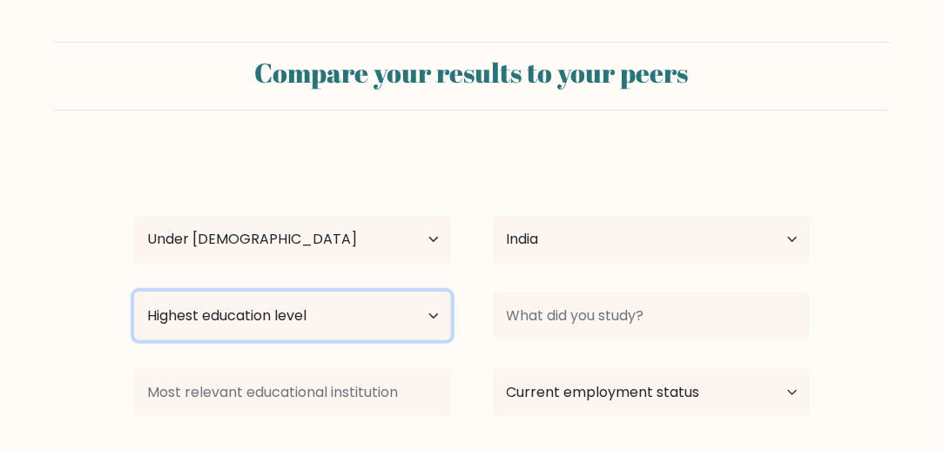
click at [349, 318] on select "Highest education level No schooling Primary Lower Secondary Upper Secondary Oc…" at bounding box center [292, 316] width 317 height 49
select select "primary"
click at [134, 292] on select "Highest education level No schooling Primary Lower Secondary Upper Secondary Oc…" at bounding box center [292, 316] width 317 height 49
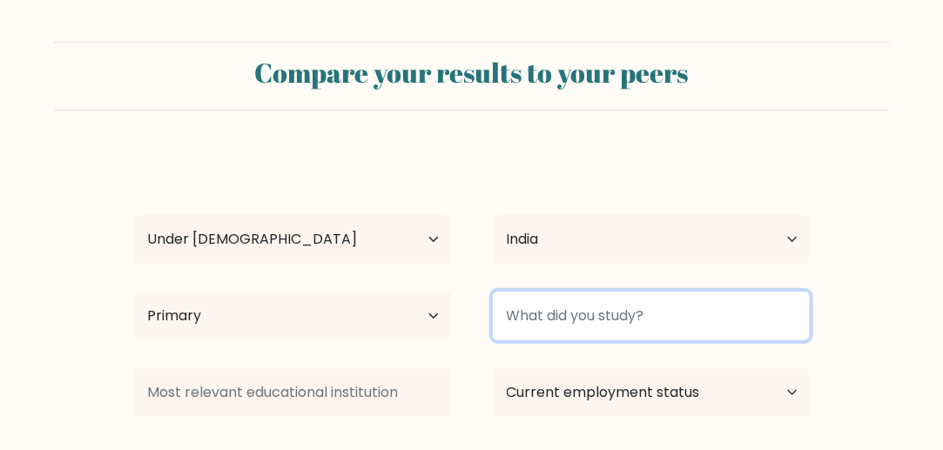
click at [526, 321] on input at bounding box center [651, 316] width 317 height 49
type input "5"
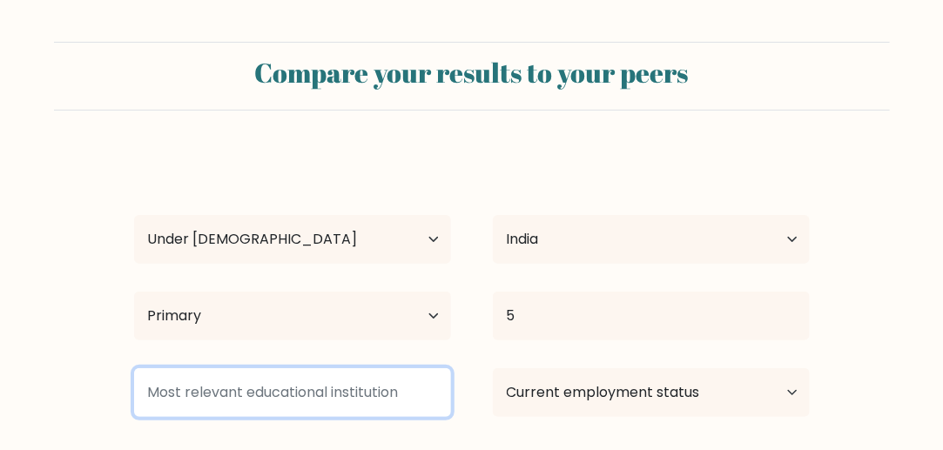
click at [270, 400] on input at bounding box center [292, 392] width 317 height 49
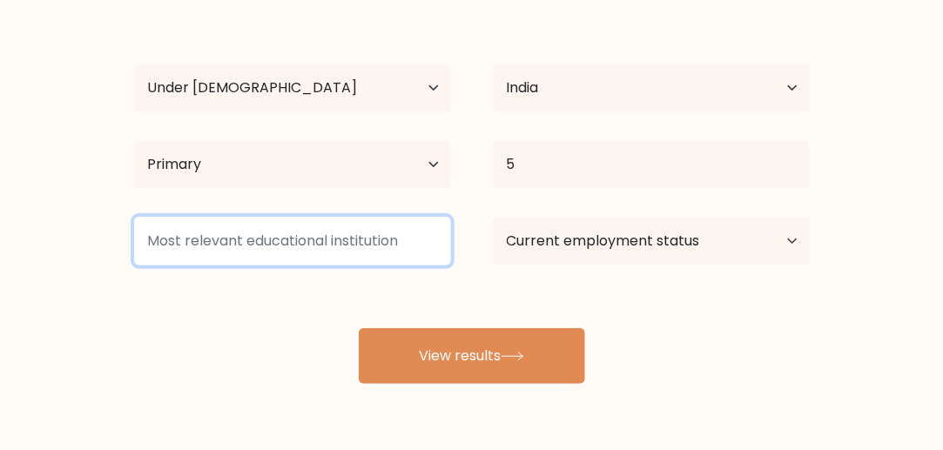
scroll to position [153, 0]
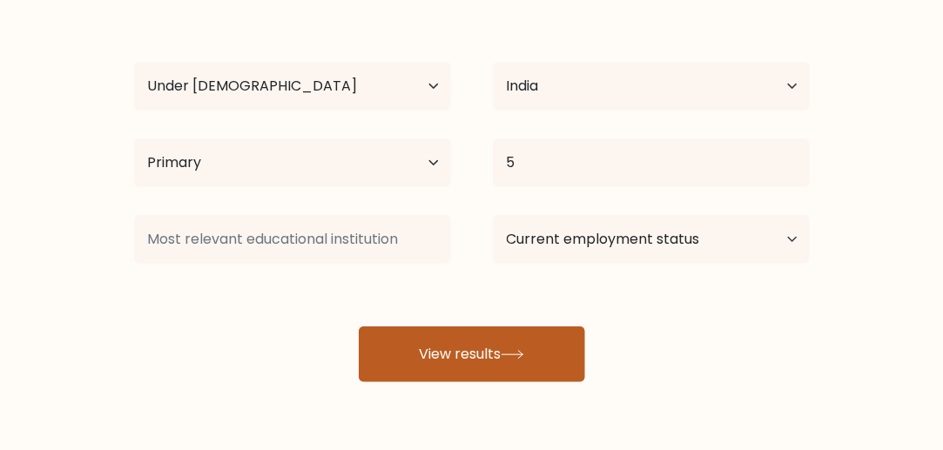
click at [425, 341] on button "View results" at bounding box center [472, 354] width 226 height 56
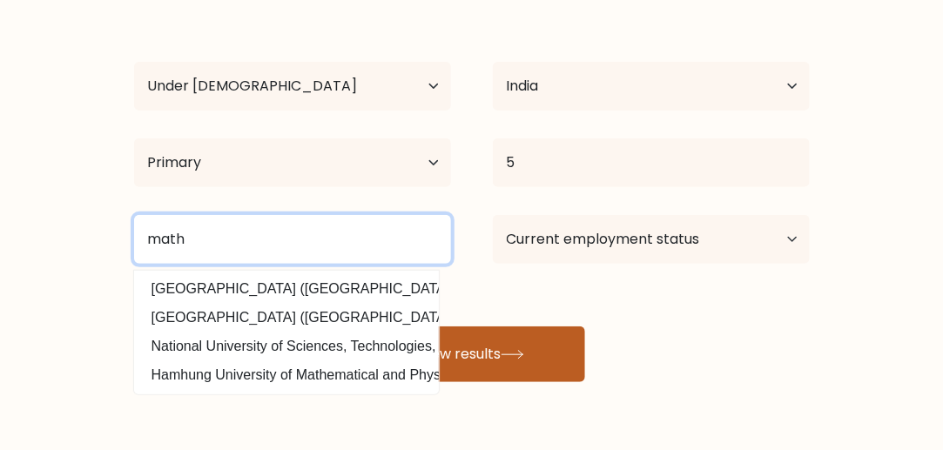
type input "math"
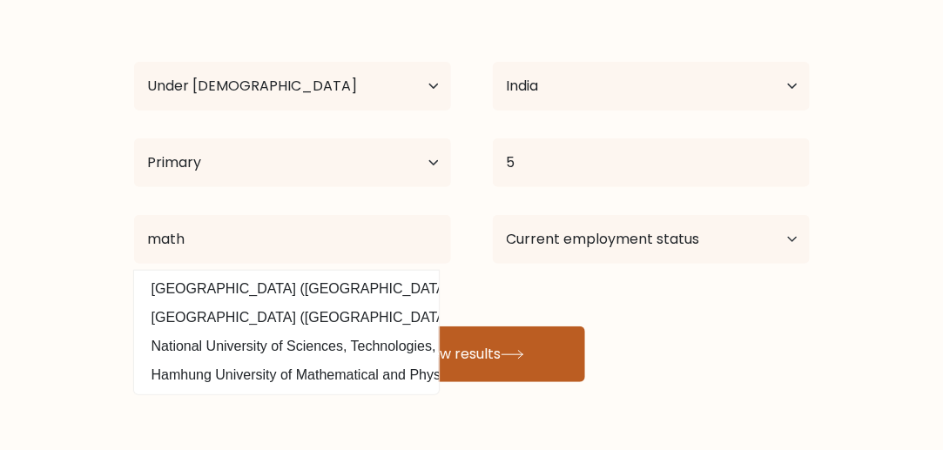
click at [536, 369] on button "View results" at bounding box center [472, 354] width 226 height 56
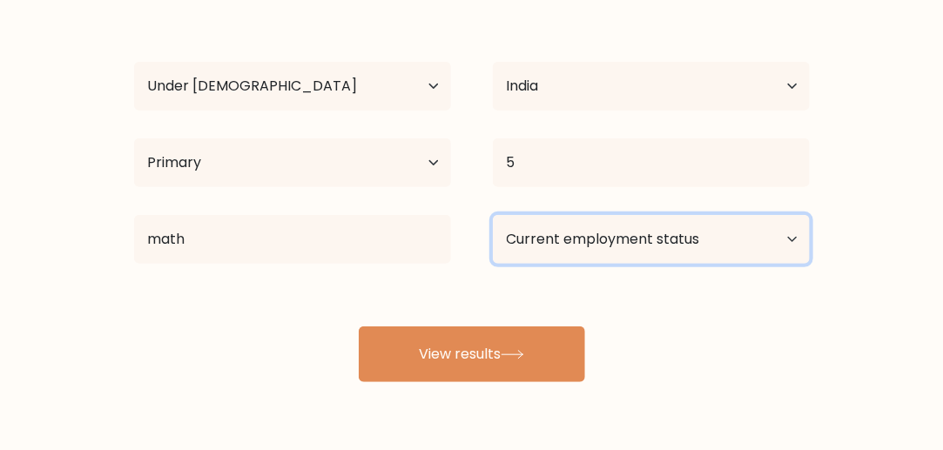
click at [574, 249] on select "Current employment status Employed Student Retired Other / prefer not to answer" at bounding box center [651, 239] width 317 height 49
select select "student"
click at [493, 215] on select "Current employment status Employed Student Retired Other / prefer not to answer" at bounding box center [651, 239] width 317 height 49
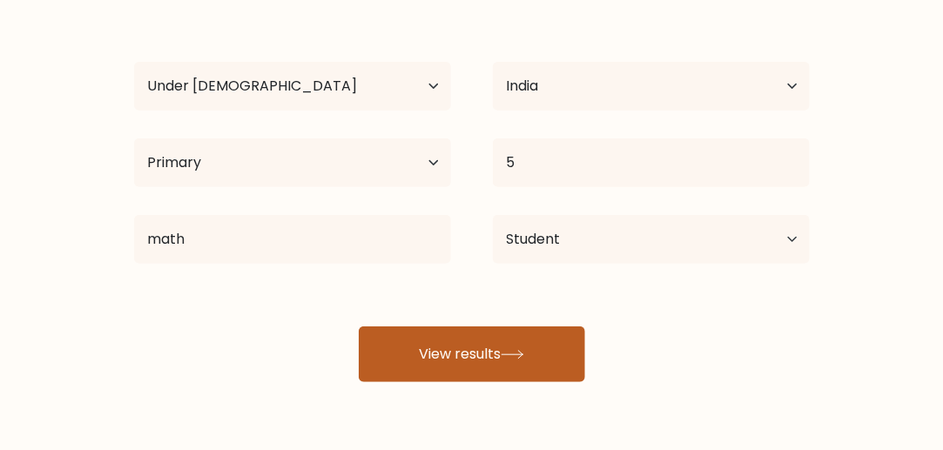
click at [432, 373] on button "View results" at bounding box center [472, 354] width 226 height 56
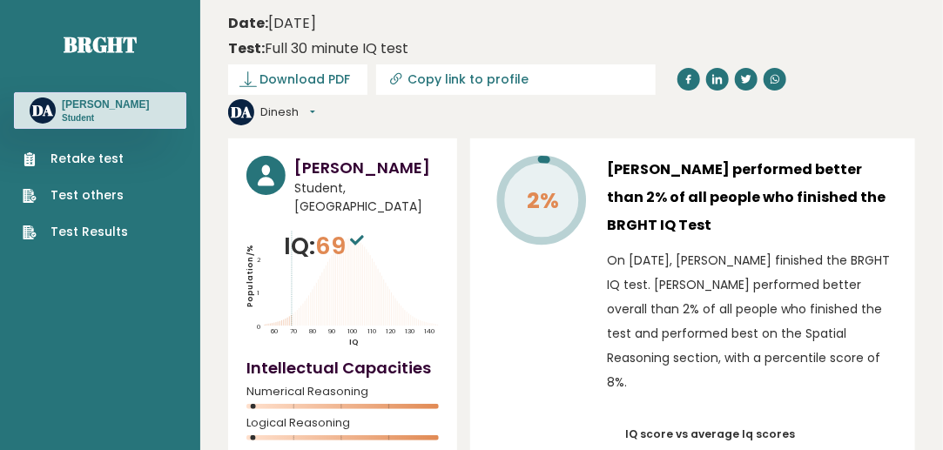
click at [110, 156] on link "Retake test" at bounding box center [75, 159] width 105 height 18
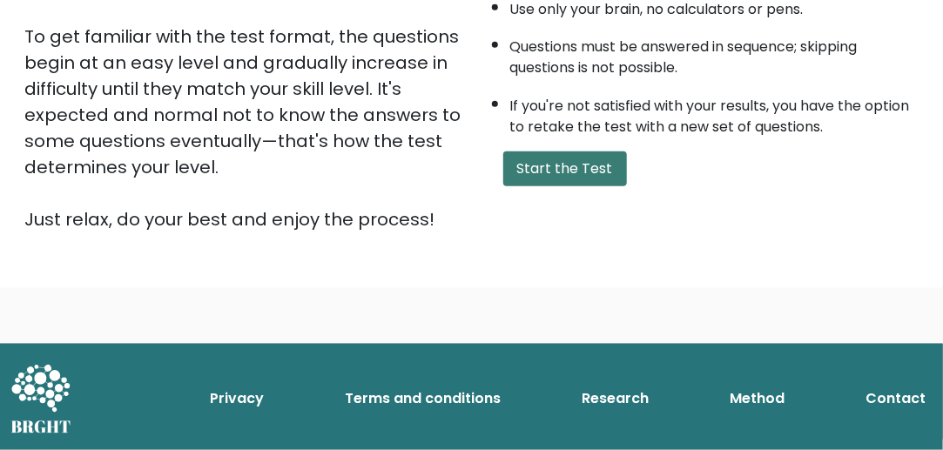
scroll to position [424, 0]
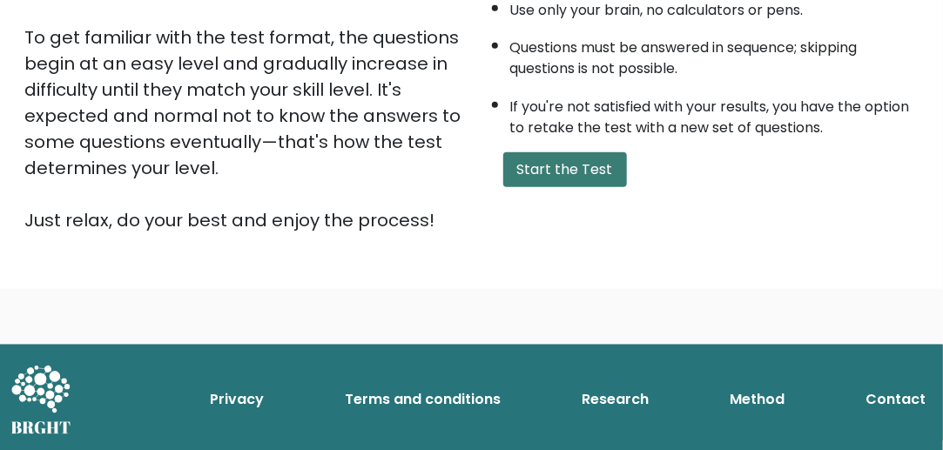
click at [578, 165] on button "Start the Test" at bounding box center [565, 169] width 124 height 35
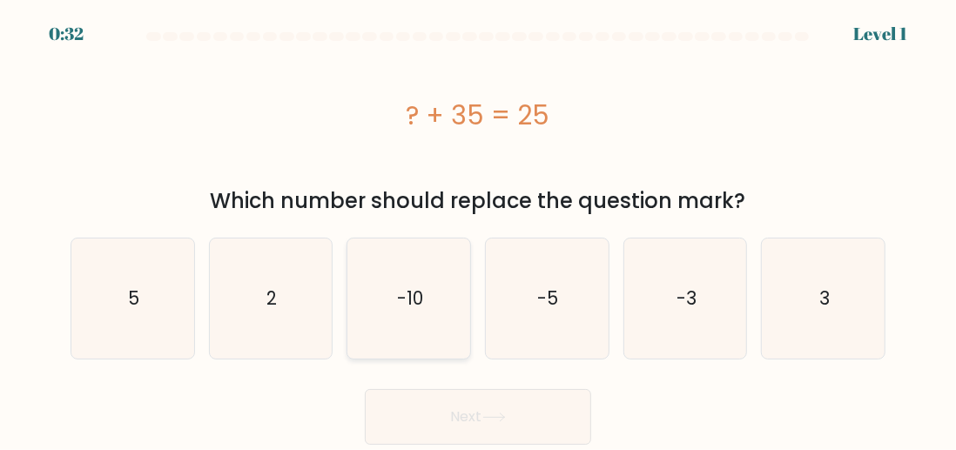
click at [416, 290] on text "-10" at bounding box center [410, 297] width 26 height 25
click at [478, 230] on input "c. -10" at bounding box center [478, 227] width 1 height 4
radio input "true"
click at [456, 413] on button "Next" at bounding box center [478, 417] width 226 height 56
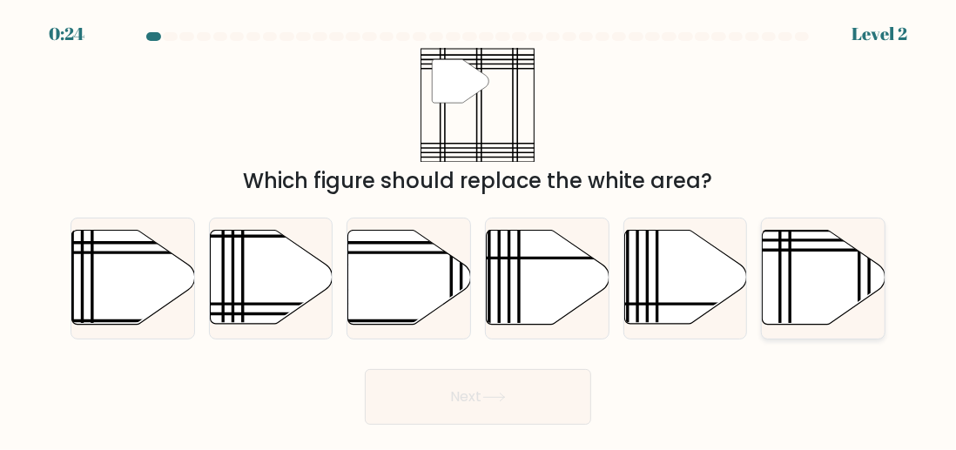
click at [823, 268] on icon at bounding box center [823, 278] width 123 height 94
click at [479, 230] on input "f." at bounding box center [478, 227] width 1 height 4
radio input "true"
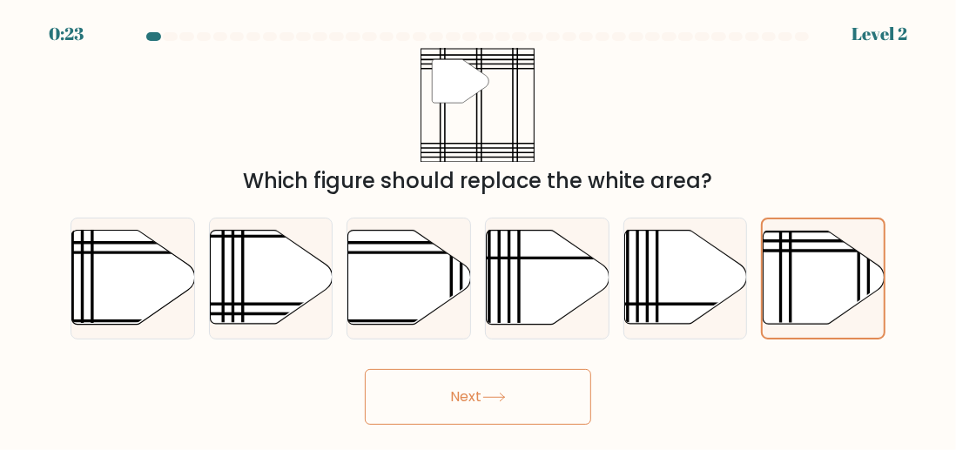
click at [474, 379] on button "Next" at bounding box center [478, 397] width 226 height 56
click at [431, 400] on button "Next" at bounding box center [478, 397] width 226 height 56
click at [457, 386] on button "Next" at bounding box center [478, 397] width 226 height 56
click at [478, 401] on button "Next" at bounding box center [478, 397] width 226 height 56
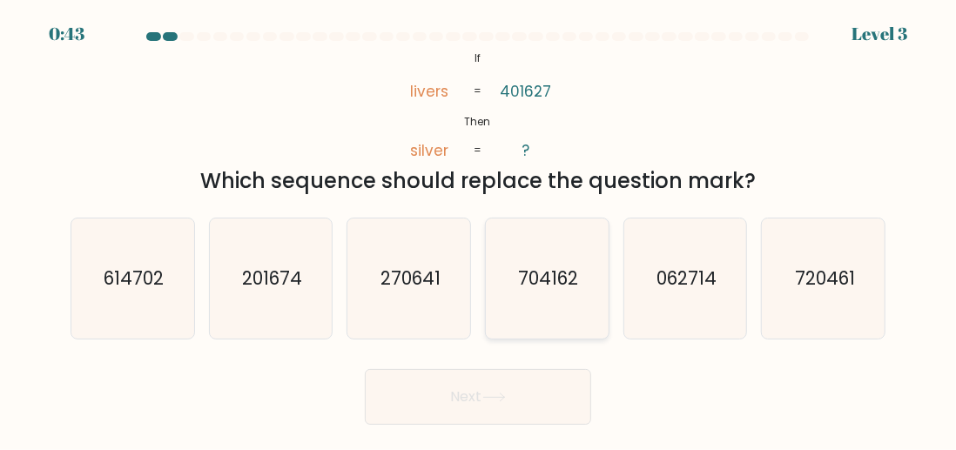
click at [540, 293] on icon "704162" at bounding box center [547, 278] width 120 height 120
click at [479, 230] on input "d. 704162" at bounding box center [478, 227] width 1 height 4
radio input "true"
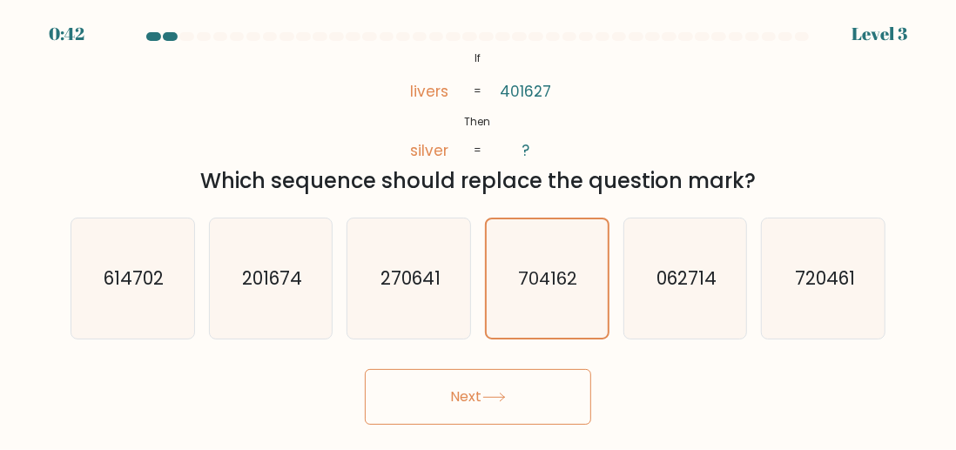
click at [515, 400] on button "Next" at bounding box center [478, 397] width 226 height 56
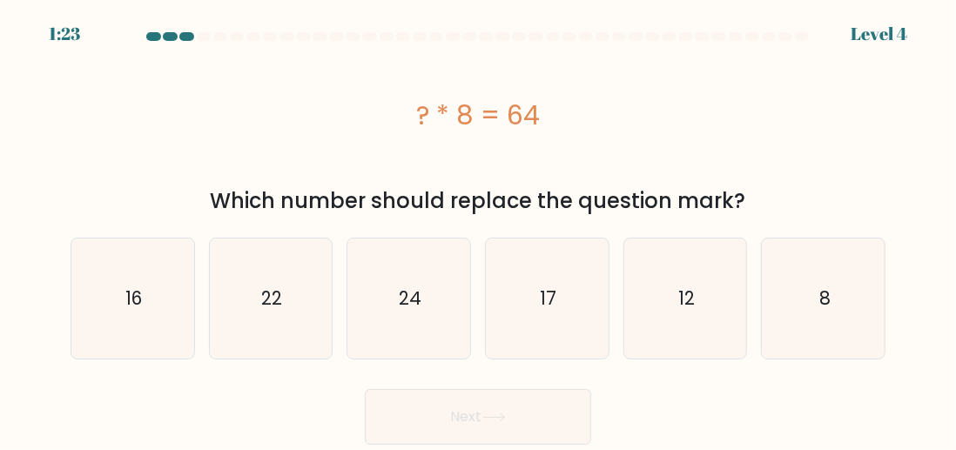
click at [896, 311] on form "a. 8" at bounding box center [478, 238] width 956 height 413
click at [851, 312] on icon "8" at bounding box center [823, 298] width 120 height 120
click at [479, 230] on input "f. 8" at bounding box center [478, 227] width 1 height 4
radio input "true"
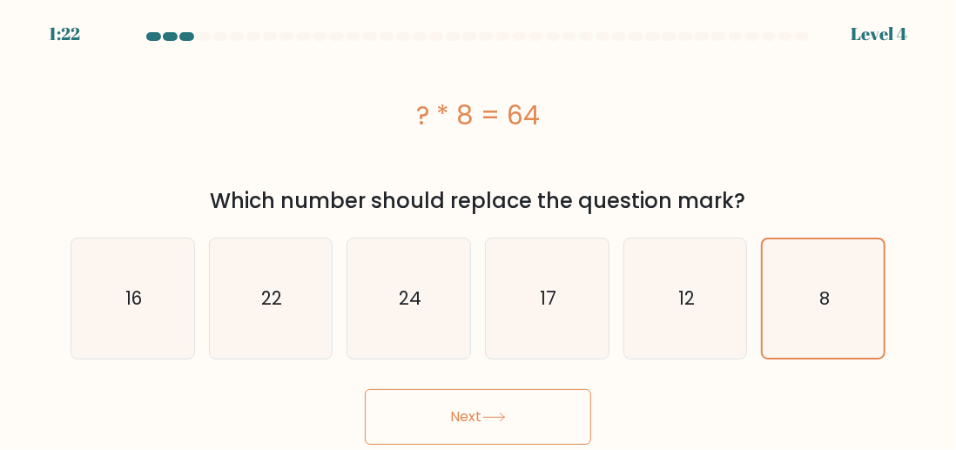
click at [541, 415] on button "Next" at bounding box center [478, 417] width 226 height 56
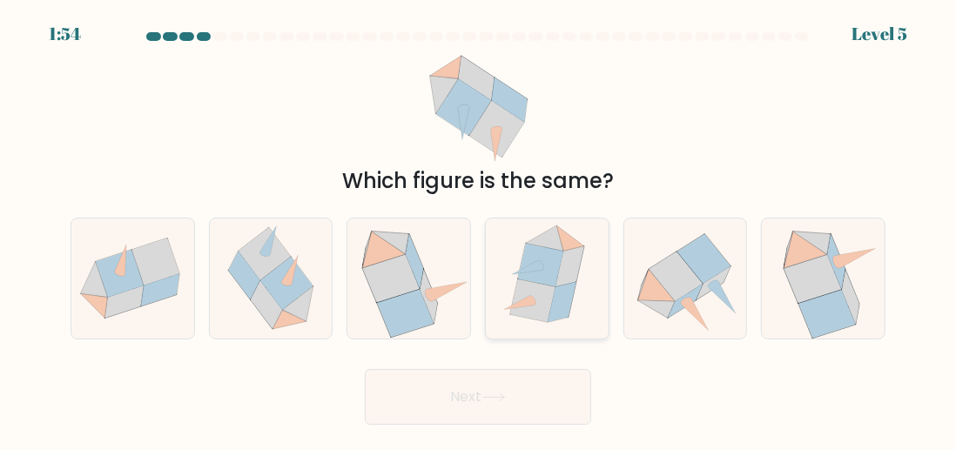
click at [531, 269] on icon at bounding box center [527, 267] width 30 height 14
click at [479, 230] on input "d." at bounding box center [478, 227] width 1 height 4
radio input "true"
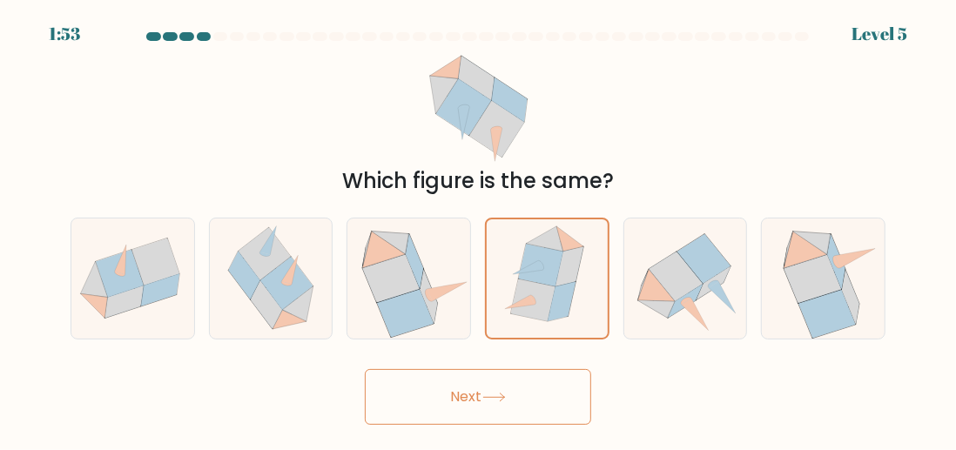
click at [534, 386] on button "Next" at bounding box center [478, 397] width 226 height 56
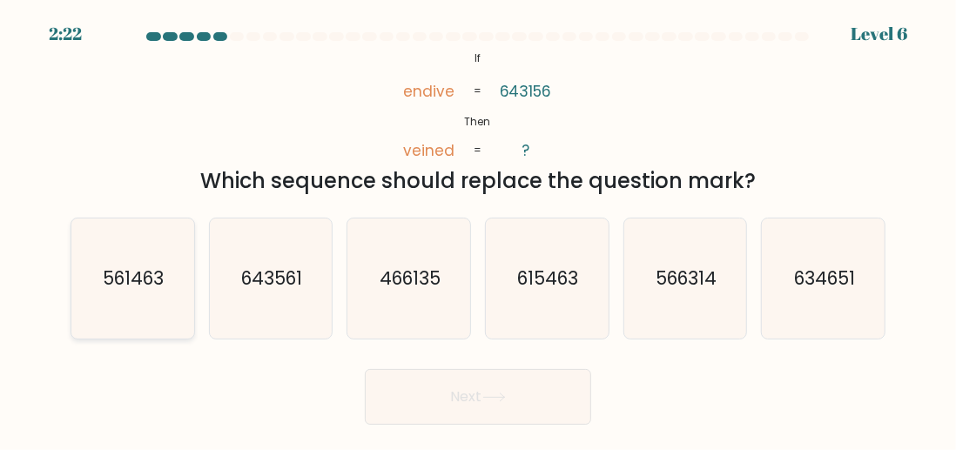
click at [143, 304] on icon "561463" at bounding box center [132, 278] width 120 height 120
click at [478, 230] on input "a. 561463" at bounding box center [478, 227] width 1 height 4
radio input "true"
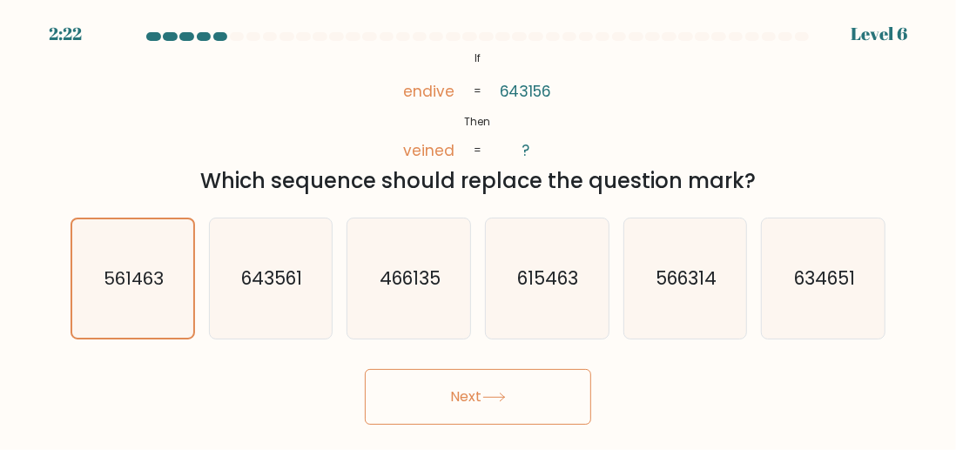
click at [506, 393] on icon at bounding box center [494, 398] width 24 height 10
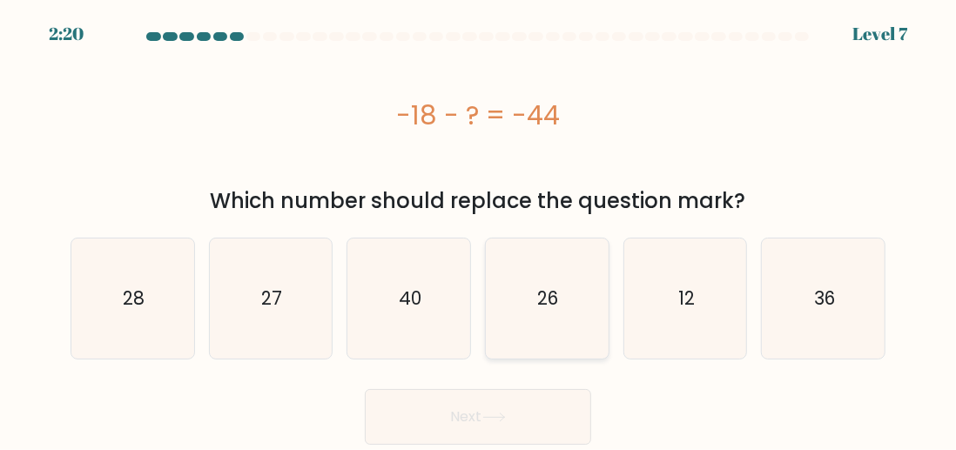
click at [558, 306] on text "26" at bounding box center [548, 297] width 21 height 25
click at [479, 230] on input "d. 26" at bounding box center [478, 227] width 1 height 4
radio input "true"
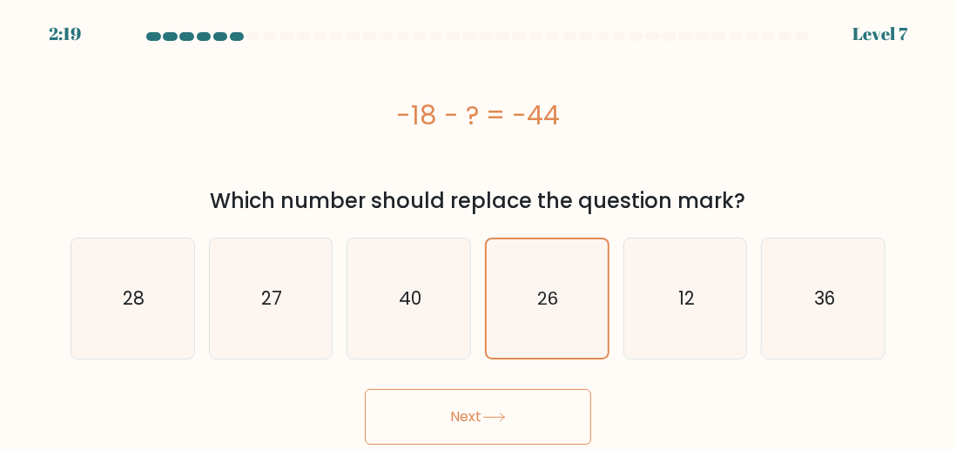
click at [531, 419] on button "Next" at bounding box center [478, 417] width 226 height 56
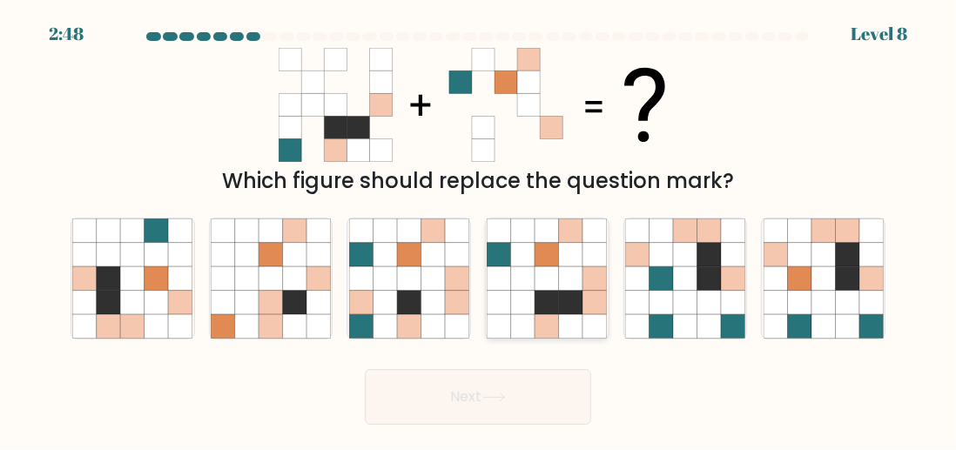
click at [545, 294] on icon at bounding box center [547, 302] width 24 height 24
click at [479, 230] on input "d." at bounding box center [478, 227] width 1 height 4
radio input "true"
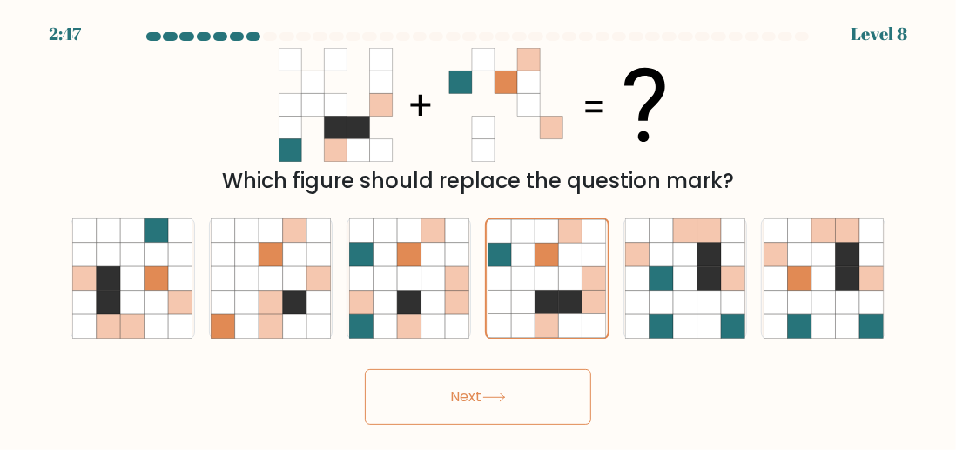
click at [491, 414] on button "Next" at bounding box center [478, 397] width 226 height 56
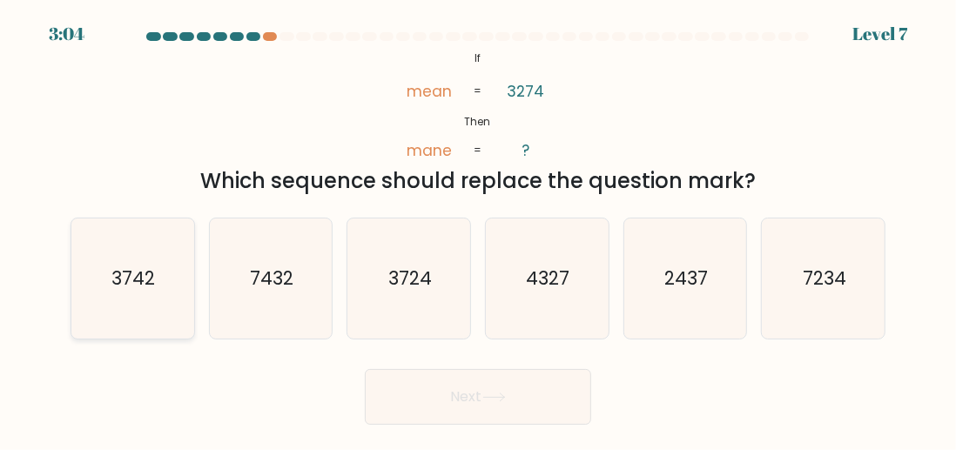
click at [151, 283] on text "3742" at bounding box center [134, 277] width 44 height 25
click at [478, 230] on input "a. 3742" at bounding box center [478, 227] width 1 height 4
radio input "true"
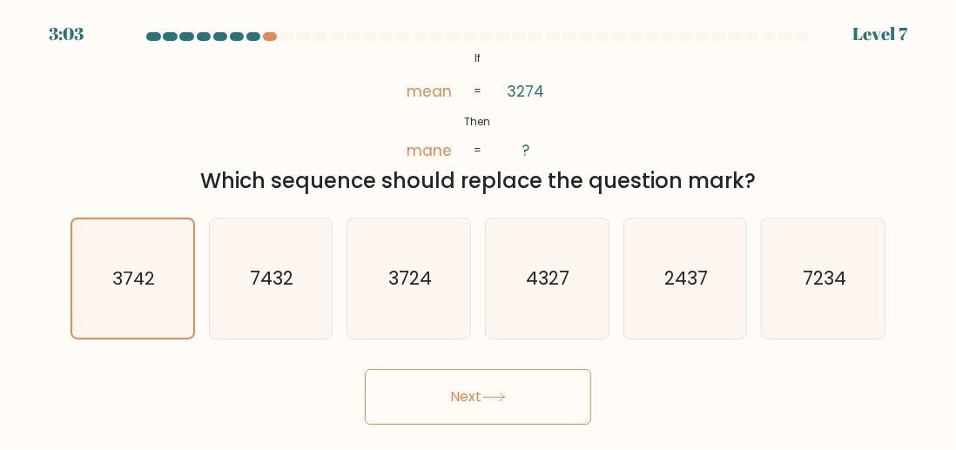
click at [430, 401] on button "Next" at bounding box center [478, 397] width 226 height 56
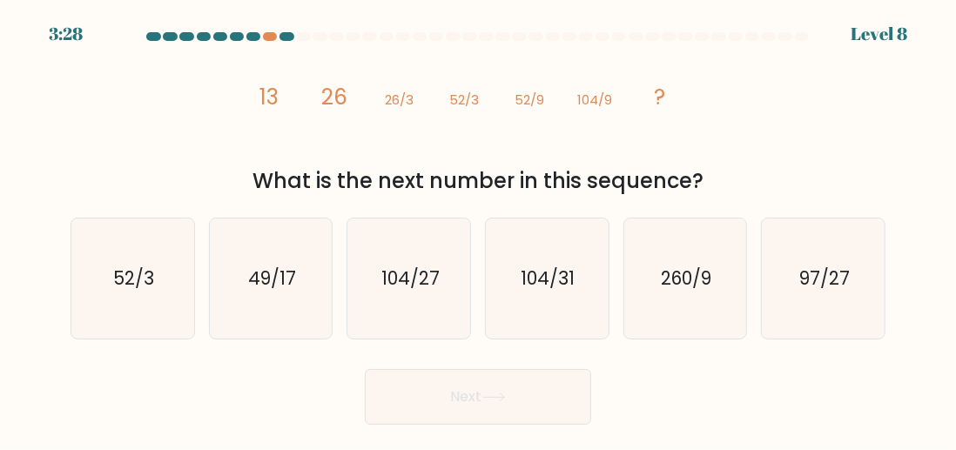
click at [377, 395] on button "Next" at bounding box center [478, 397] width 226 height 56
click at [273, 37] on div at bounding box center [270, 36] width 15 height 9
click at [270, 37] on div at bounding box center [270, 36] width 15 height 9
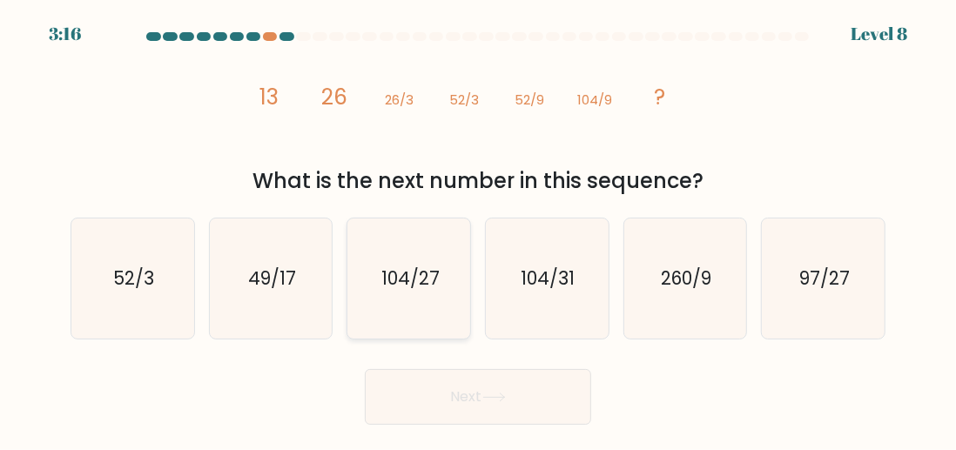
click at [399, 292] on icon "104/27" at bounding box center [409, 278] width 120 height 120
click at [478, 230] on input "c. 104/27" at bounding box center [478, 227] width 1 height 4
radio input "true"
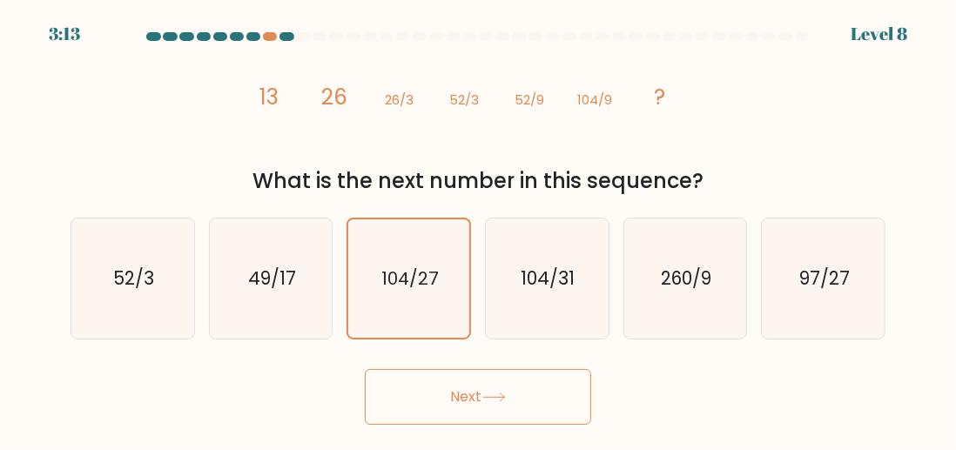
click at [449, 386] on button "Next" at bounding box center [478, 397] width 226 height 56
